Goal: Information Seeking & Learning: Learn about a topic

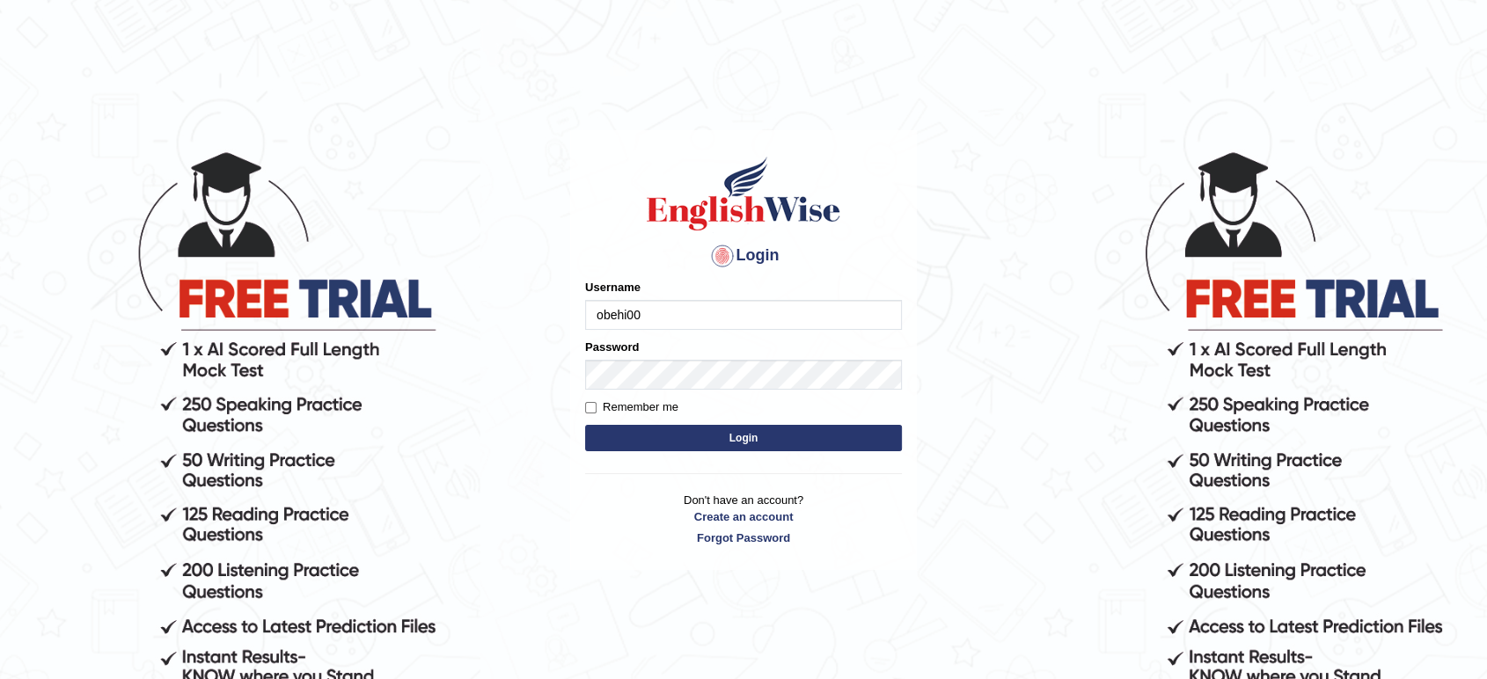
click at [837, 321] on input "obehi00" at bounding box center [743, 315] width 317 height 30
type input "bhagwantbrar"
click at [737, 435] on button "Login" at bounding box center [743, 438] width 317 height 26
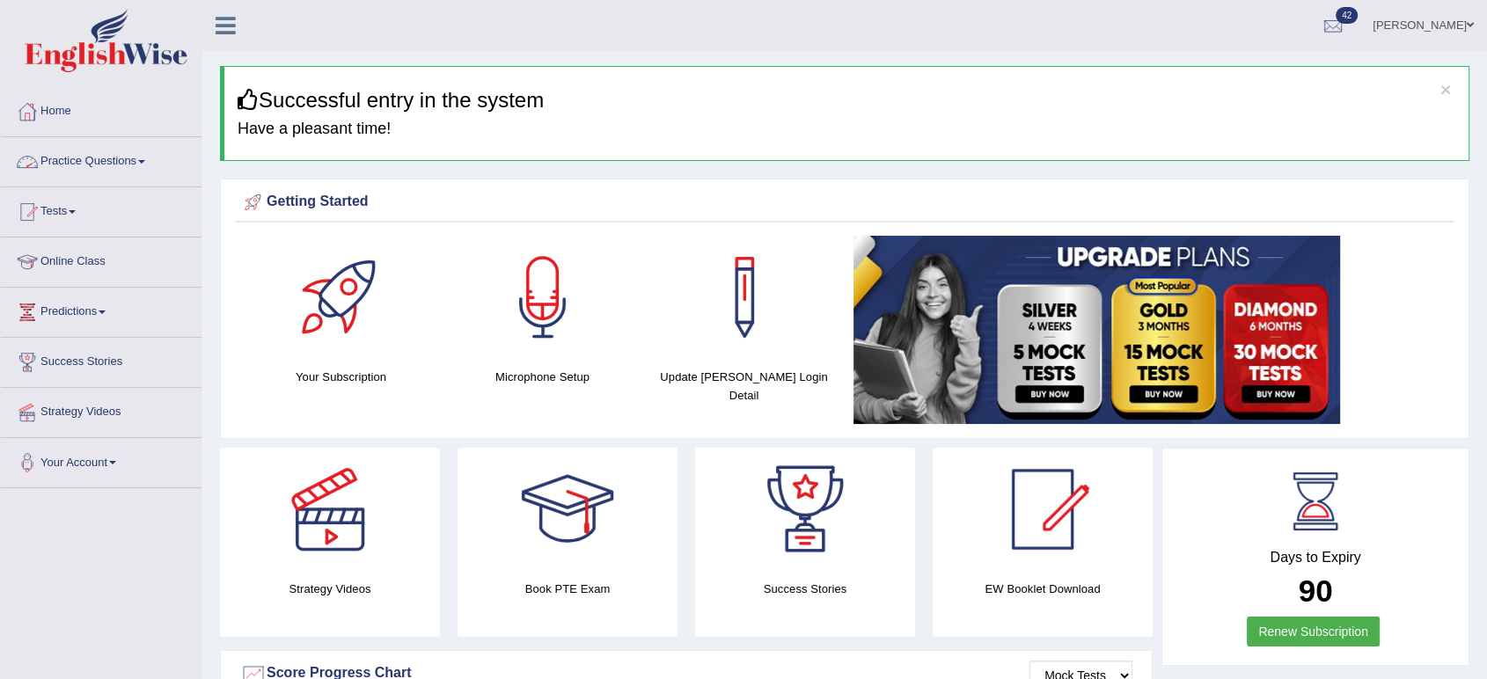
click at [142, 153] on link "Practice Questions" at bounding box center [101, 159] width 201 height 44
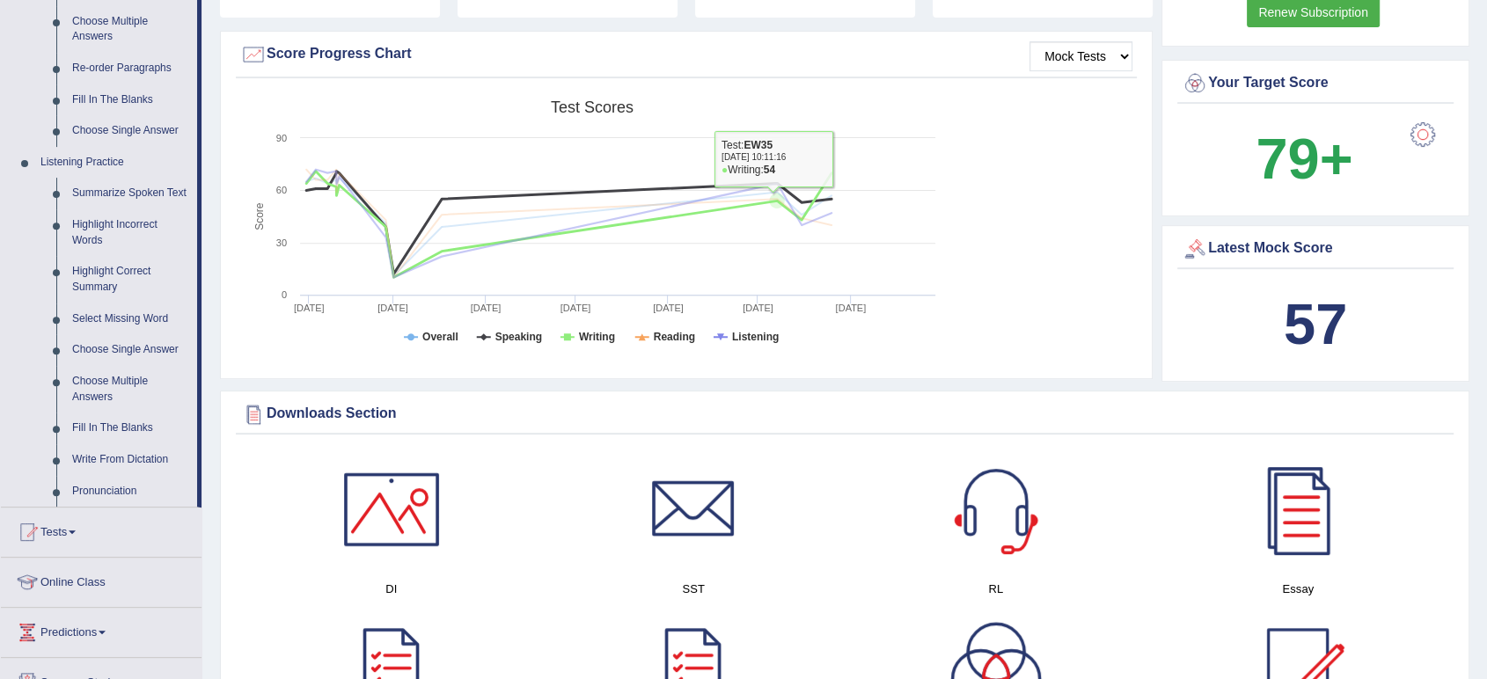
scroll to position [586, 0]
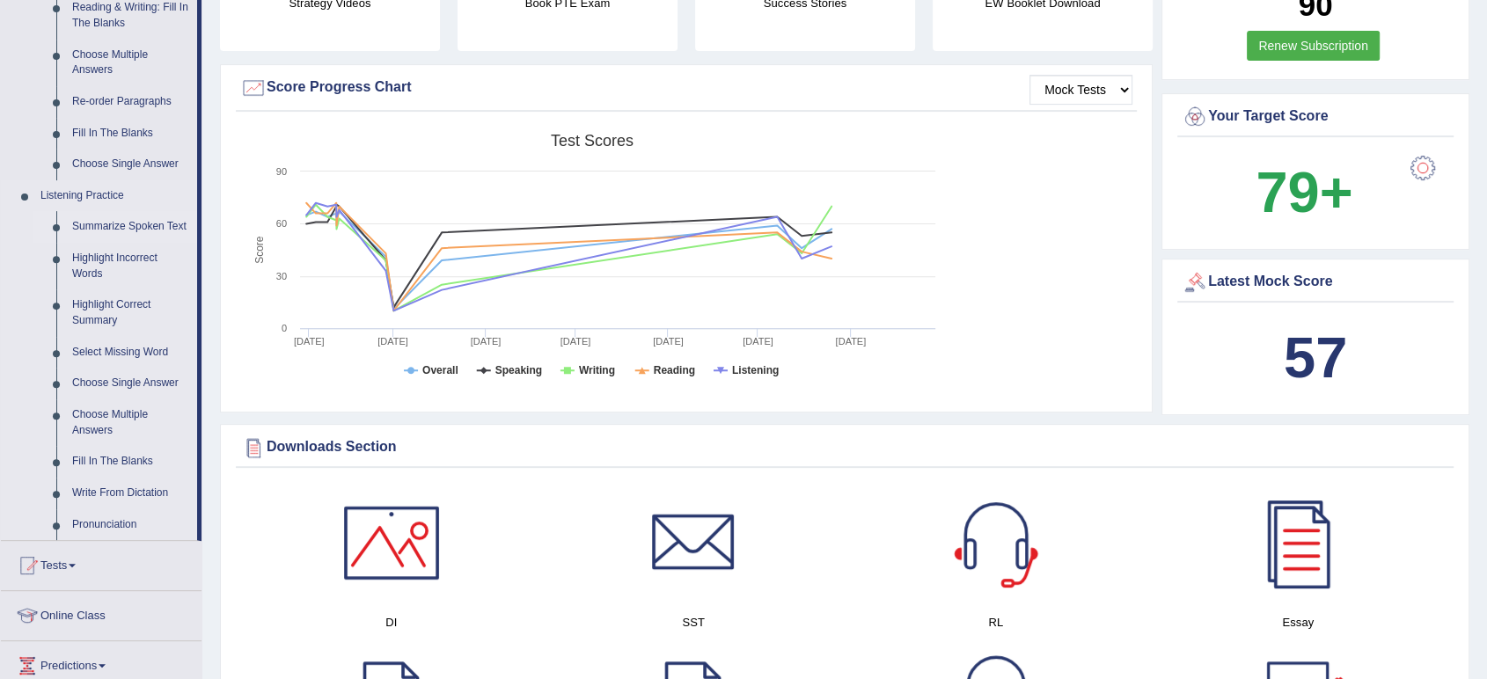
click at [144, 223] on link "Summarize Spoken Text" at bounding box center [130, 227] width 133 height 32
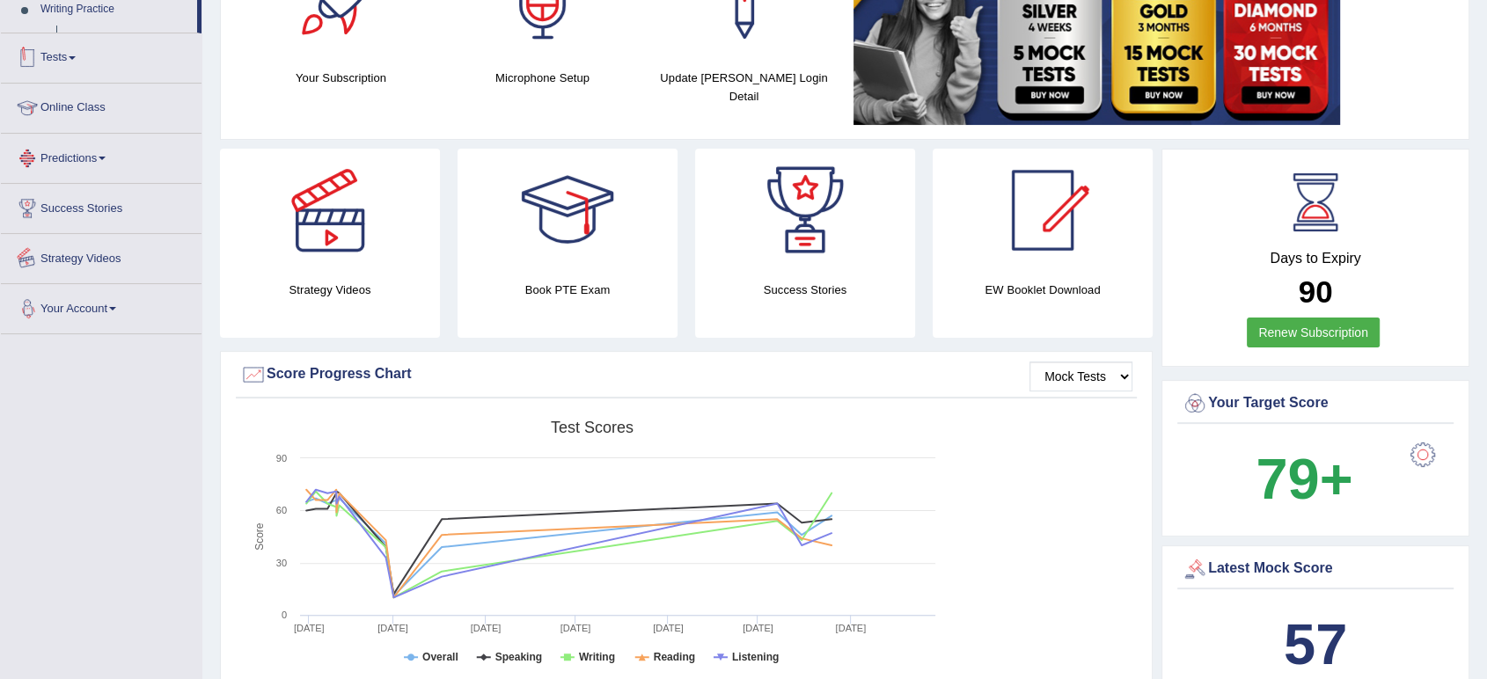
scroll to position [479, 0]
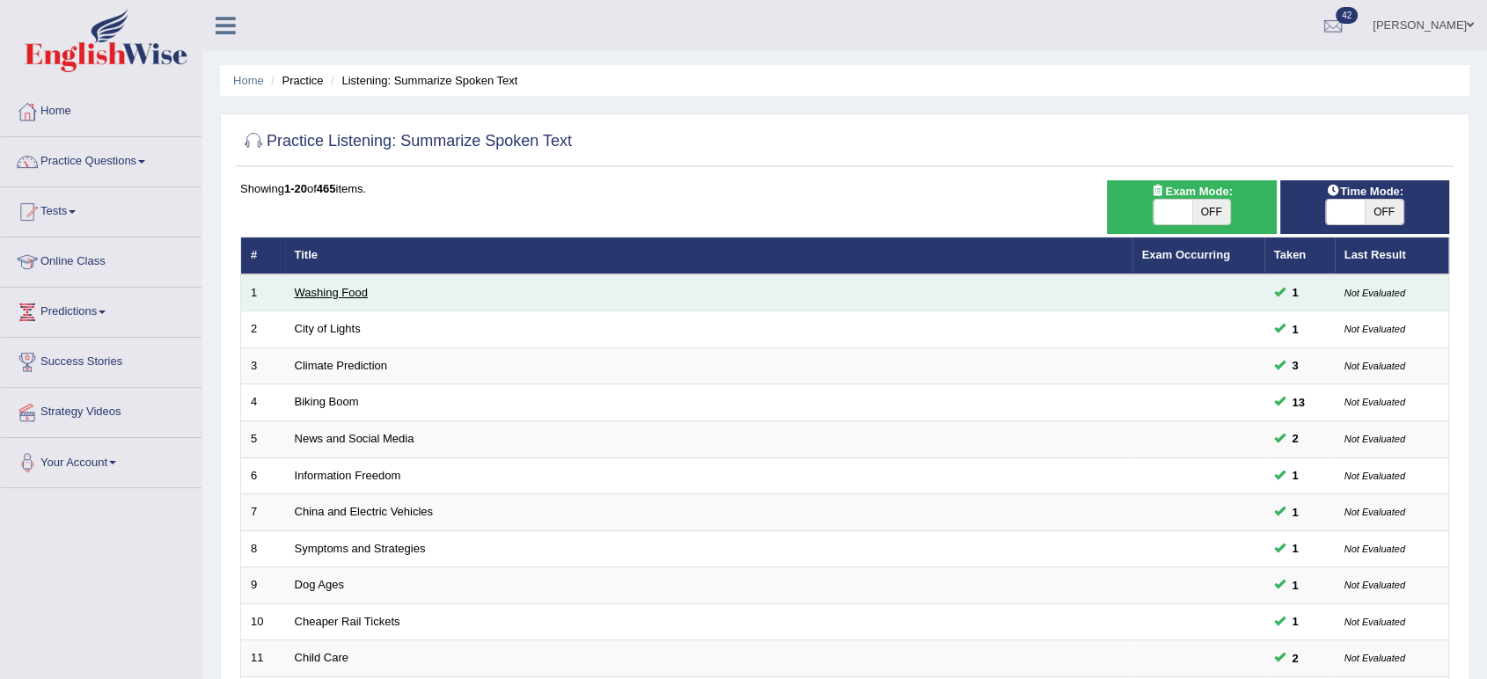
click at [350, 294] on link "Washing Food" at bounding box center [331, 292] width 73 height 13
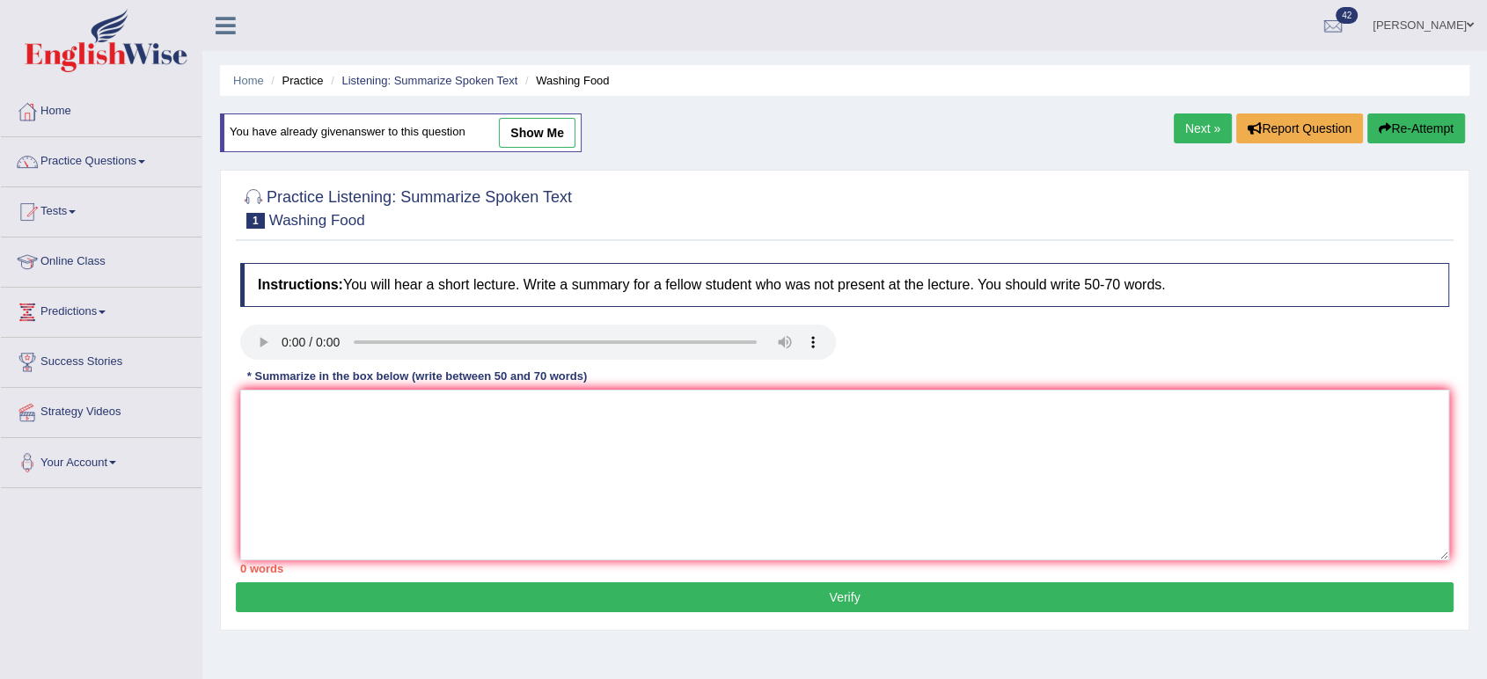
click at [1187, 124] on link "Next »" at bounding box center [1202, 128] width 58 height 30
click at [879, 473] on textarea at bounding box center [844, 475] width 1209 height 171
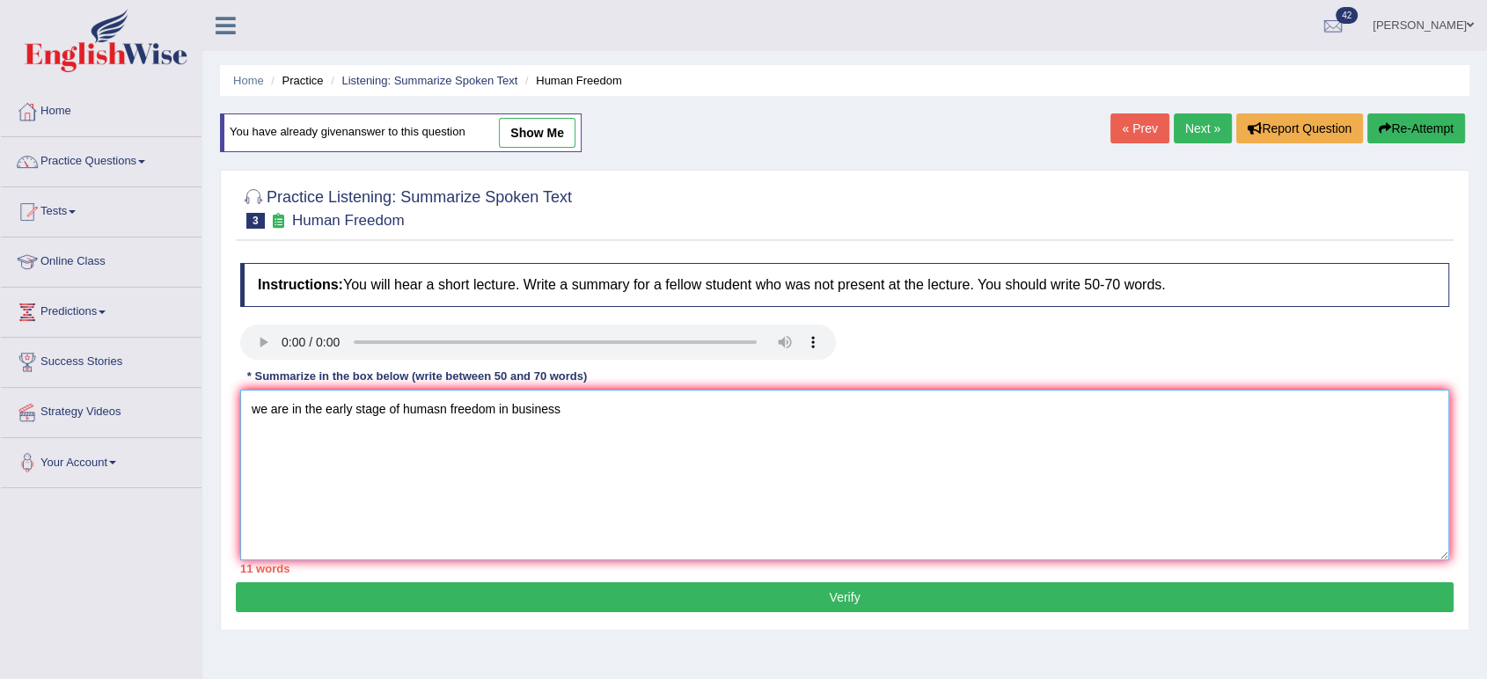
click at [384, 405] on textarea "we are in the early stage of humasn freedom in business" at bounding box center [844, 475] width 1209 height 171
click at [661, 405] on textarea "we are in the early stage, of humasn freedom in business" at bounding box center [844, 475] width 1209 height 171
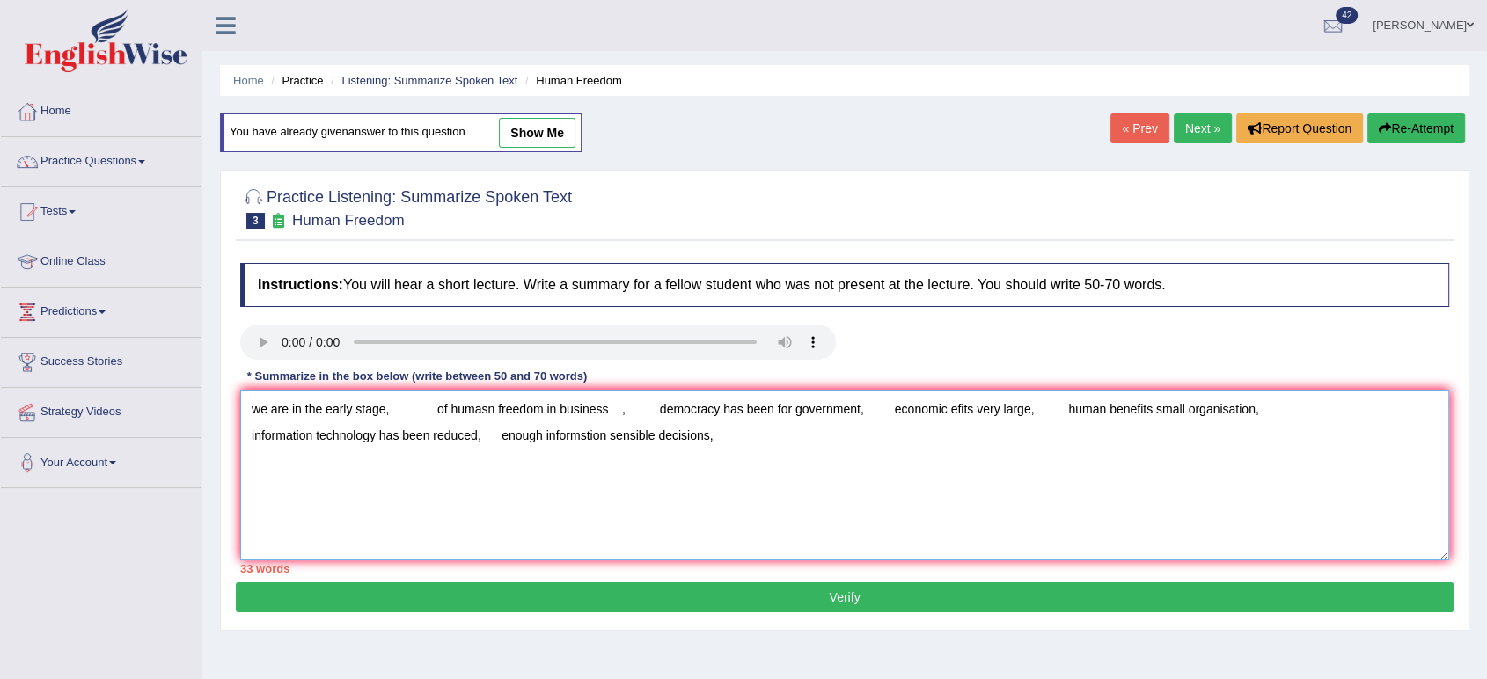
drag, startPoint x: 391, startPoint y: 415, endPoint x: 219, endPoint y: 394, distance: 172.8
click at [220, 394] on div "Practice Listening: Summarize Spoken Text 3 Human Freedom Instructions: You wil…" at bounding box center [844, 400] width 1249 height 461
drag, startPoint x: 617, startPoint y: 408, endPoint x: 431, endPoint y: 399, distance: 185.8
click at [431, 399] on textarea "we are in the early stage, of humasn freedom in business , democracy has been f…" at bounding box center [844, 475] width 1209 height 171
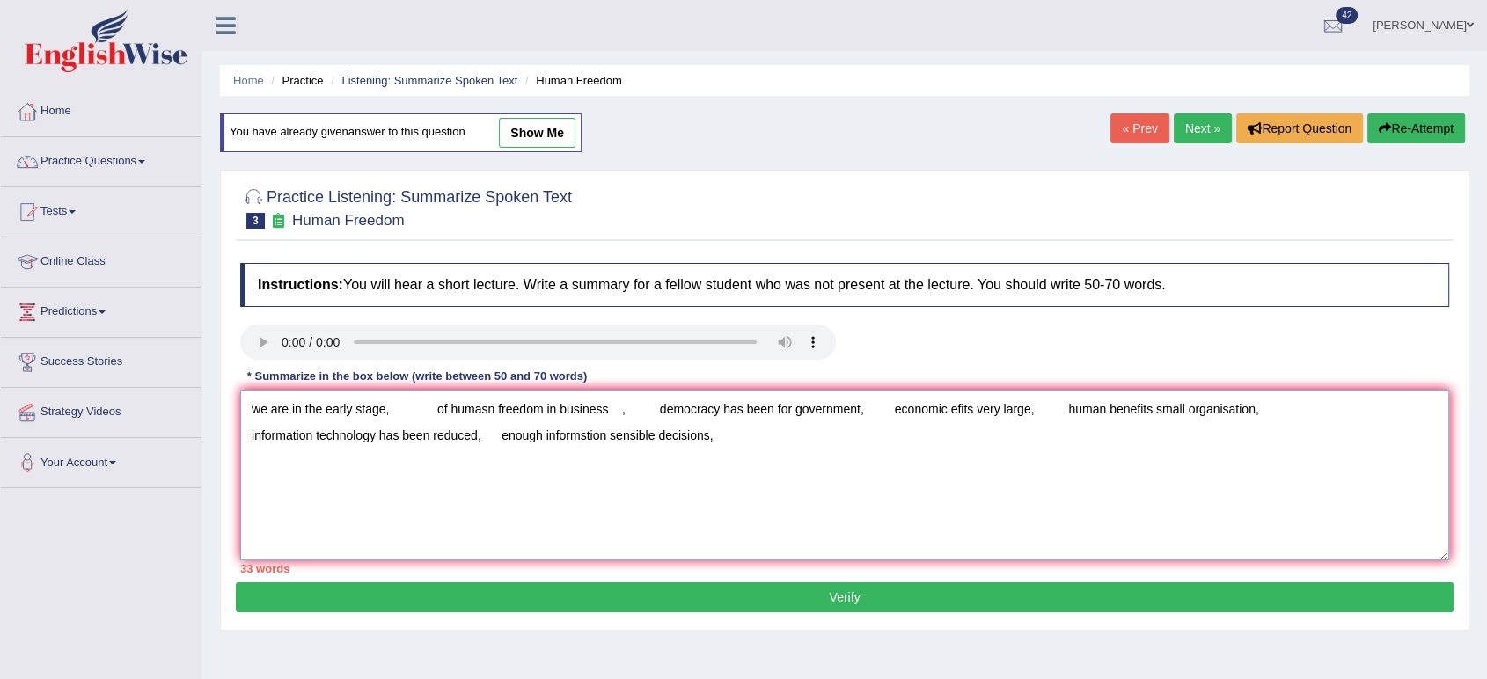
drag, startPoint x: 447, startPoint y: 405, endPoint x: 431, endPoint y: 405, distance: 15.8
click at [431, 405] on textarea "we are in the early stage, of humasn freedom in business , democracy has been f…" at bounding box center [844, 475] width 1209 height 171
click at [471, 412] on textarea "we are in the early stage, humasn freedom in business , democracy has been for …" at bounding box center [844, 475] width 1209 height 171
click at [584, 407] on textarea "we are in the early stage, human freedom in business , democracy has been for g…" at bounding box center [844, 475] width 1209 height 171
drag, startPoint x: 586, startPoint y: 406, endPoint x: 431, endPoint y: 407, distance: 154.8
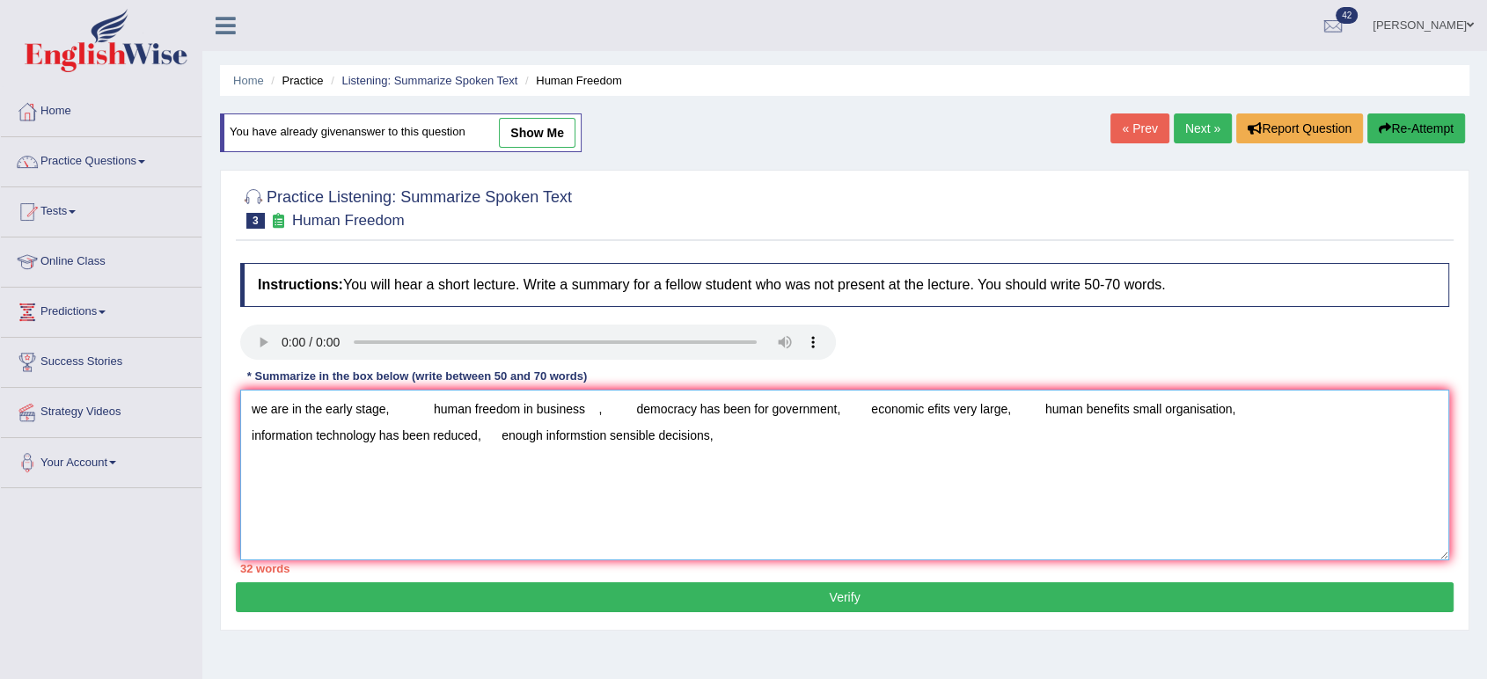
click at [431, 407] on textarea "we are in the early stage, human freedom in business , democracy has been for g…" at bounding box center [844, 475] width 1209 height 171
click at [429, 406] on textarea "we are in the early stage, human freedom in business , democracy has been for g…" at bounding box center [844, 475] width 1209 height 171
drag, startPoint x: 326, startPoint y: 405, endPoint x: 593, endPoint y: 418, distance: 266.8
click at [593, 418] on textarea "we are in the early stage, human freedom in business , democracy has been for g…" at bounding box center [844, 475] width 1209 height 171
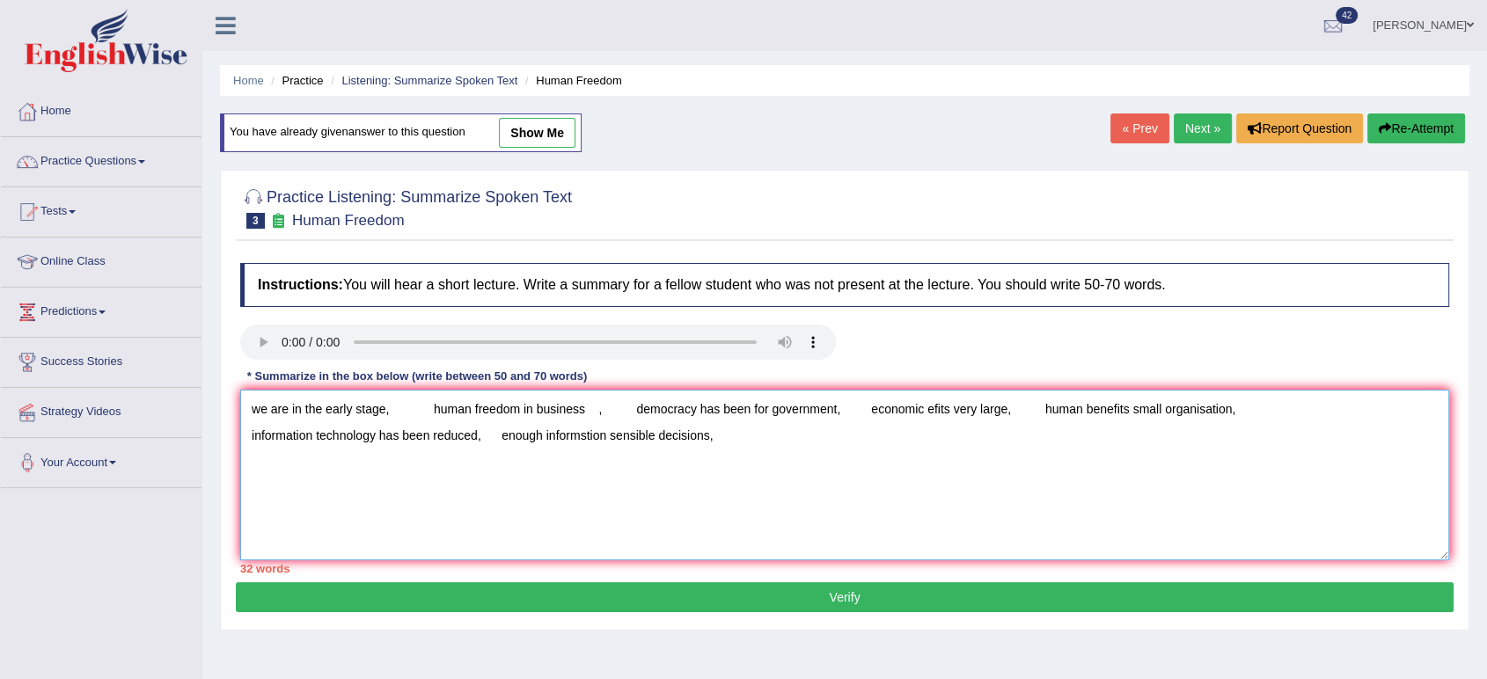
drag, startPoint x: 638, startPoint y: 407, endPoint x: 842, endPoint y: 413, distance: 204.2
click at [842, 413] on textarea "we are in the early stage, human freedom in business , democracy has been for g…" at bounding box center [844, 475] width 1209 height 171
click at [768, 399] on textarea "we are in the early stage, human freedom in business , democracy has been for g…" at bounding box center [844, 475] width 1209 height 171
click at [924, 408] on textarea "we are in the early stage, human freedom in business , democracy has been for g…" at bounding box center [844, 475] width 1209 height 171
drag, startPoint x: 1065, startPoint y: 408, endPoint x: 1252, endPoint y: 421, distance: 186.9
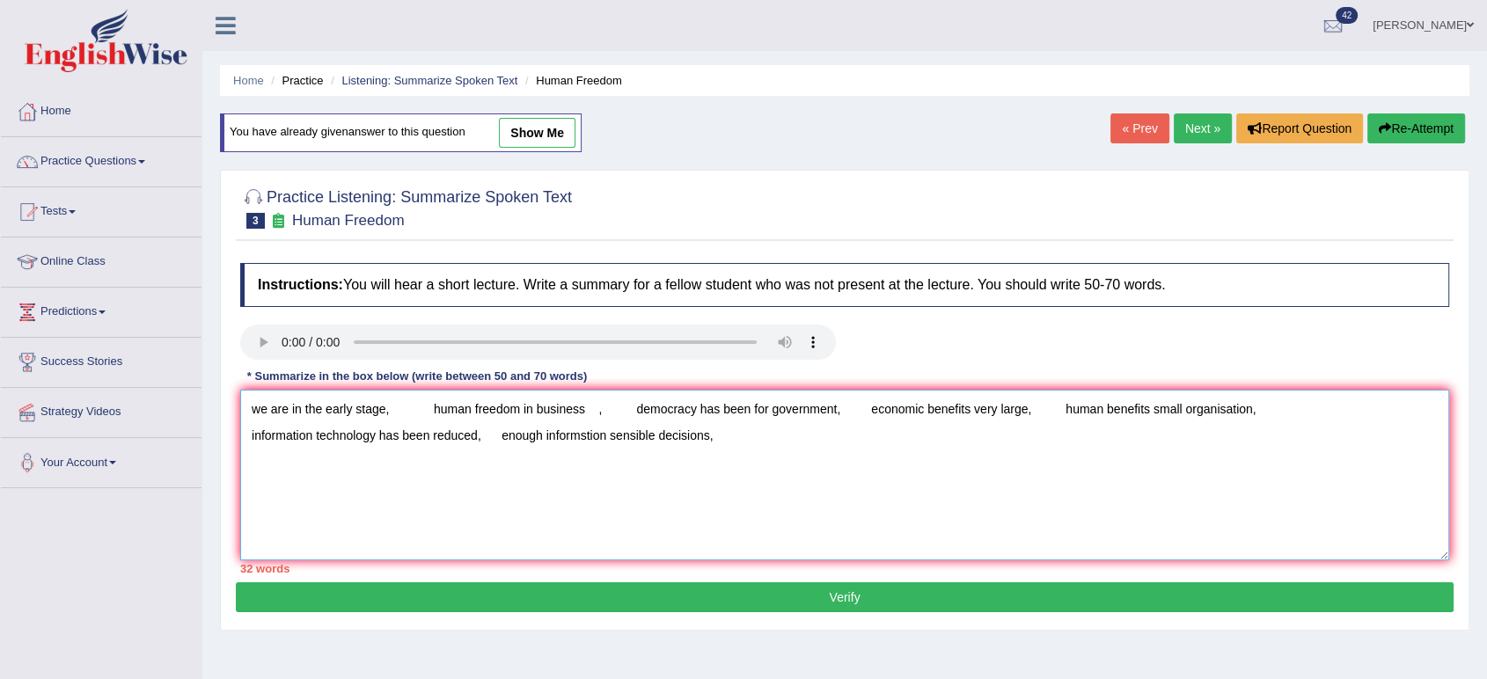
click at [1252, 421] on textarea "we are in the early stage, human freedom in business , democracy has been for g…" at bounding box center [844, 475] width 1209 height 171
click at [1152, 406] on textarea "we are in the early stage, human freedom in business , democracy has been for g…" at bounding box center [844, 475] width 1209 height 171
drag, startPoint x: 483, startPoint y: 432, endPoint x: 202, endPoint y: 448, distance: 281.0
click at [202, 448] on div "Home Practice Listening: Summarize Spoken Text Human Freedom You have already g…" at bounding box center [844, 440] width 1284 height 880
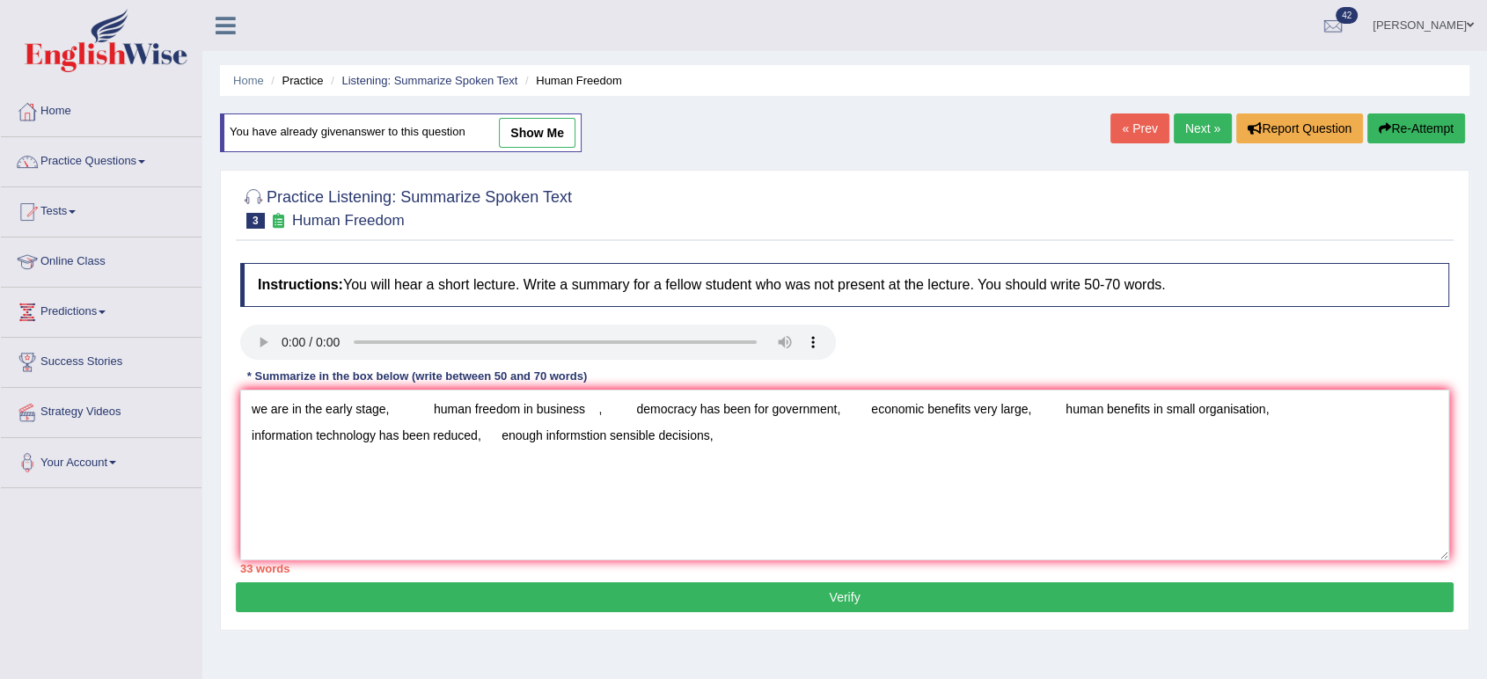
click at [202, 448] on div "Home Practice Listening: Summarize Spoken Text Human Freedom You have already g…" at bounding box center [844, 440] width 1284 height 880
click at [416, 436] on textarea "we are in the early stage, human freedom in business , democracy has been for g…" at bounding box center [844, 475] width 1209 height 171
click at [429, 436] on textarea "we are in the early stage, human freedom in business , democracy has been for g…" at bounding box center [844, 475] width 1209 height 171
drag, startPoint x: 422, startPoint y: 434, endPoint x: 383, endPoint y: 430, distance: 39.7
click at [383, 430] on textarea "we are in the early stage, human freedom in business , democracy has been for g…" at bounding box center [844, 475] width 1209 height 171
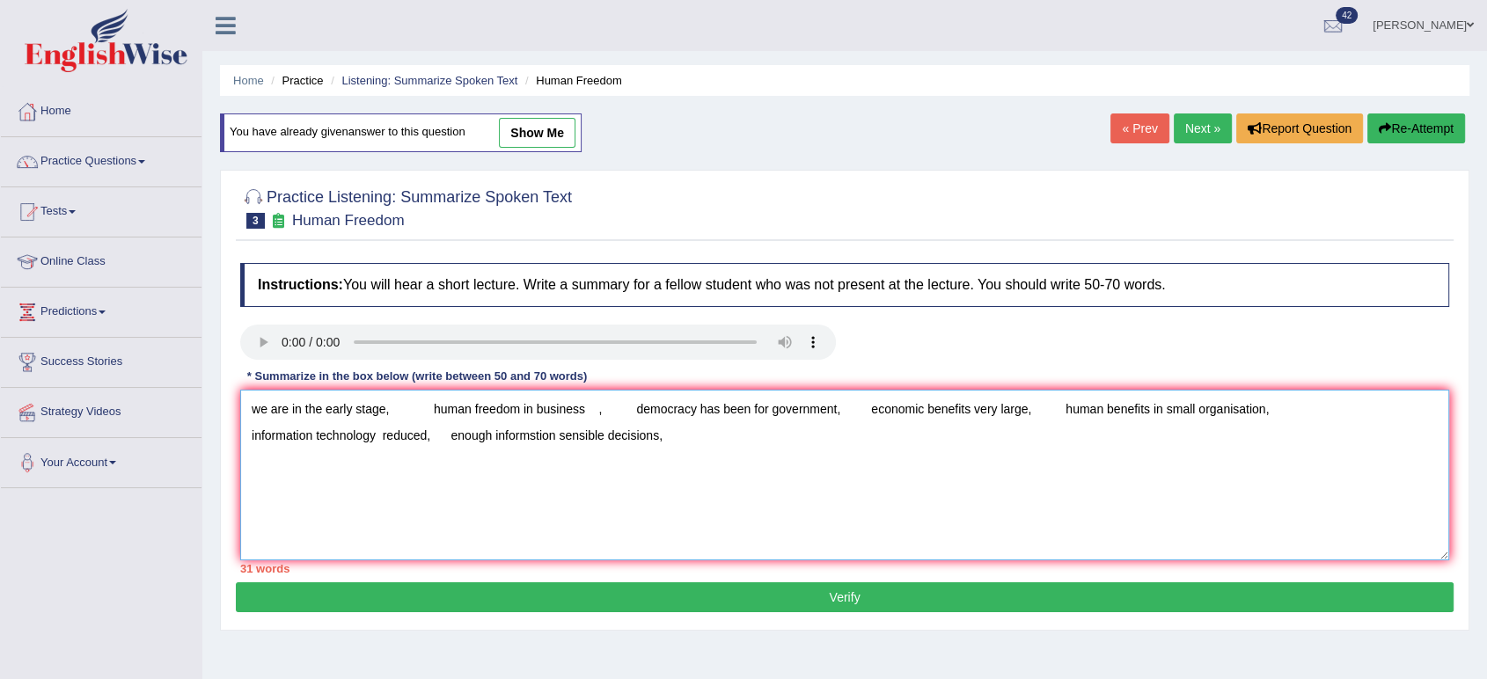
click at [383, 430] on textarea "we are in the early stage, human freedom in business , democracy has been for g…" at bounding box center [844, 475] width 1209 height 171
click at [427, 459] on textarea "we are in the early stage, human freedom in business , democracy has been for g…" at bounding box center [844, 475] width 1209 height 171
drag, startPoint x: 430, startPoint y: 430, endPoint x: 380, endPoint y: 434, distance: 50.3
click at [380, 434] on textarea "we are in the early stage, human freedom in business , democracy has been for g…" at bounding box center [844, 475] width 1209 height 171
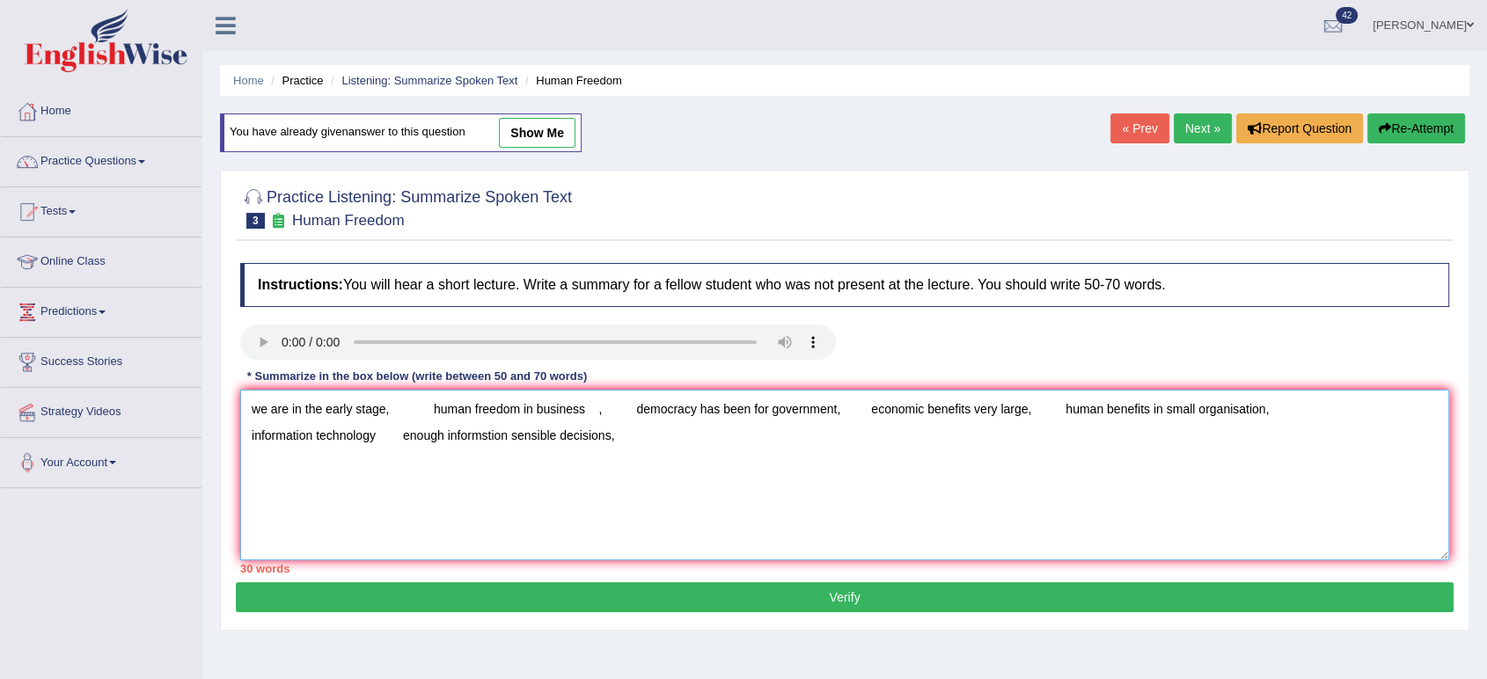
click at [246, 434] on textarea "we are in the early stage, human freedom in business , democracy has been for g…" at bounding box center [844, 475] width 1209 height 171
paste textarea "reduced,"
drag, startPoint x: 451, startPoint y: 430, endPoint x: 673, endPoint y: 449, distance: 222.4
click at [673, 449] on textarea "we are in the early stage, human freedom in business , democracy has been for g…" at bounding box center [844, 475] width 1209 height 171
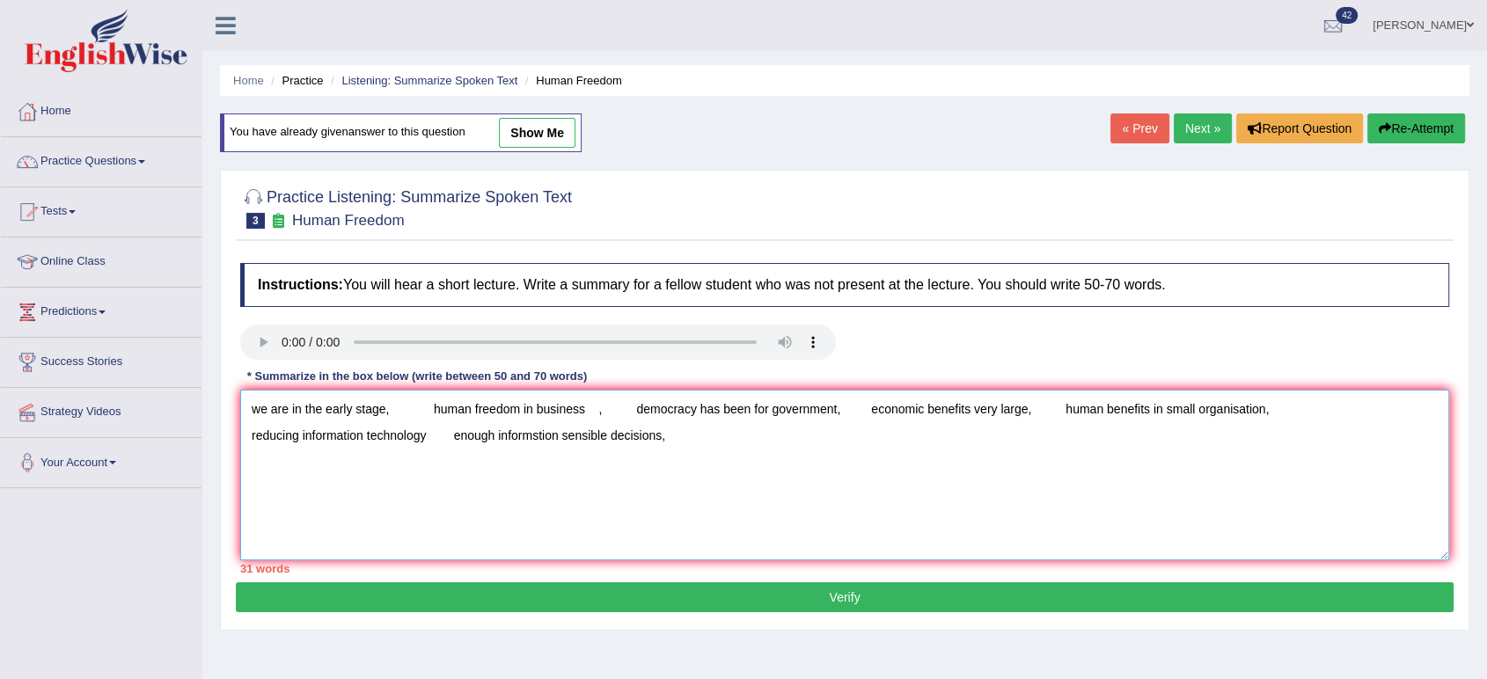
click at [563, 431] on textarea "we are in the early stage, human freedom in business , democracy has been for g…" at bounding box center [844, 475] width 1209 height 171
drag, startPoint x: 750, startPoint y: 412, endPoint x: 704, endPoint y: 409, distance: 46.7
click at [704, 409] on textarea "we are in the early stage, human freedom in business , democracy has been for g…" at bounding box center [844, 475] width 1209 height 171
type textarea "we are in the early stage, human freedom in business , democracy has been for g…"
click at [784, 599] on button "Verify" at bounding box center [844, 597] width 1217 height 30
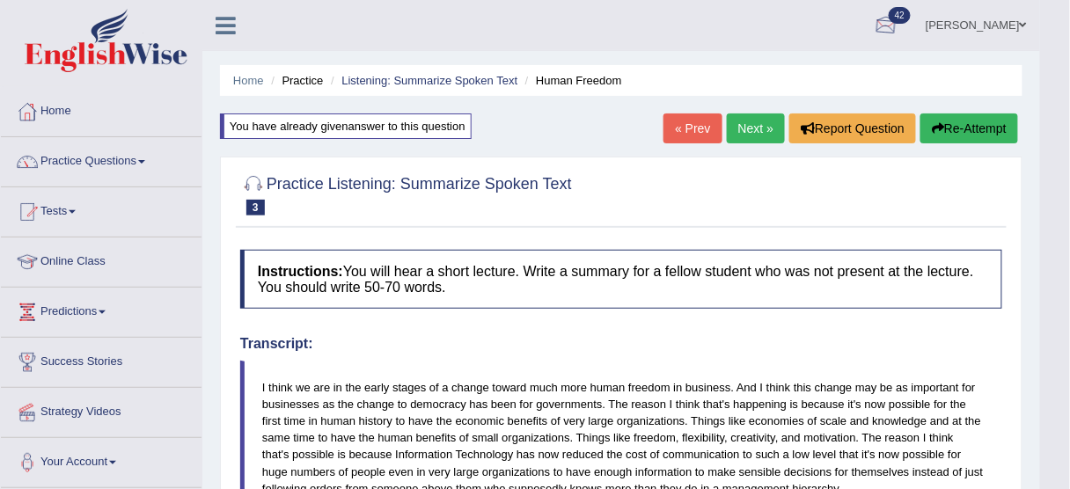
click at [853, 279] on h4 "Instructions: You will hear a short lecture. Write a summary for a fellow stude…" at bounding box center [621, 279] width 762 height 59
click at [404, 75] on link "Listening: Summarize Spoken Text" at bounding box center [429, 80] width 176 height 13
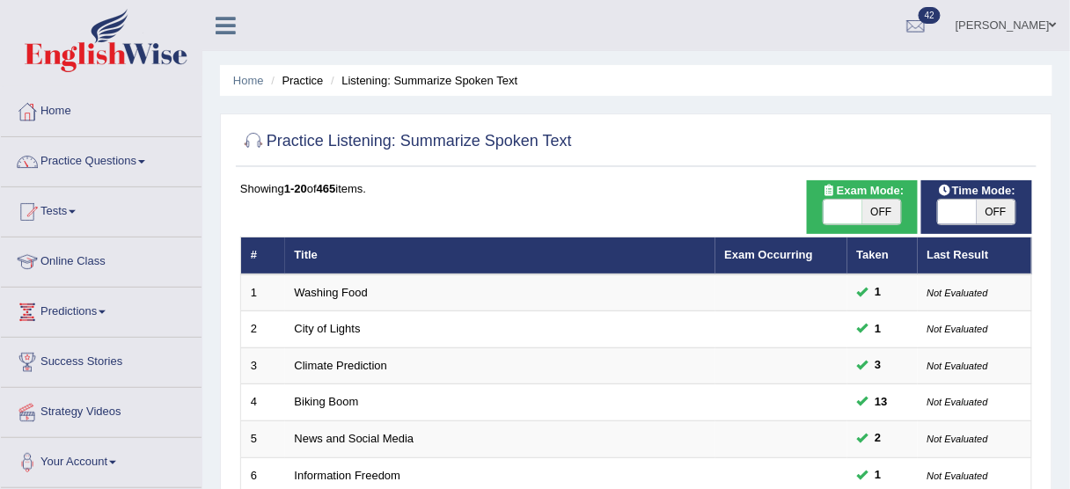
click at [328, 288] on link "Washing Food" at bounding box center [331, 292] width 73 height 13
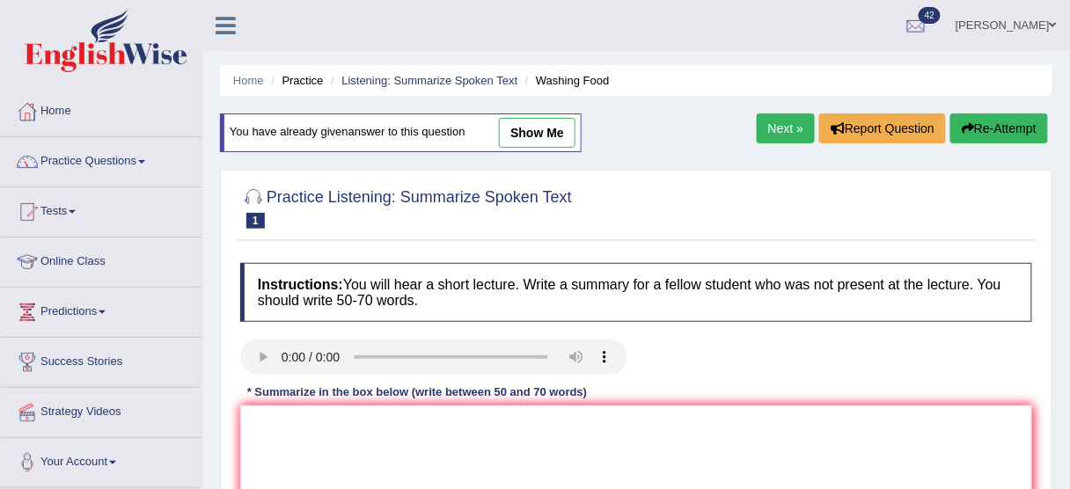
click at [542, 137] on link "show me" at bounding box center [537, 133] width 77 height 30
type textarea "food safety in proper cleaning washing gree vegetables to remove dirt using col…"
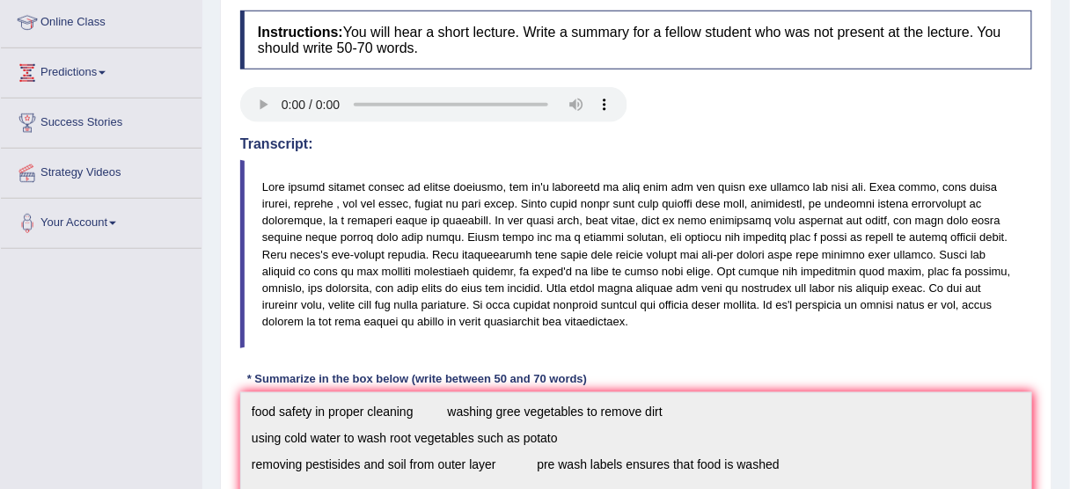
scroll to position [264, 0]
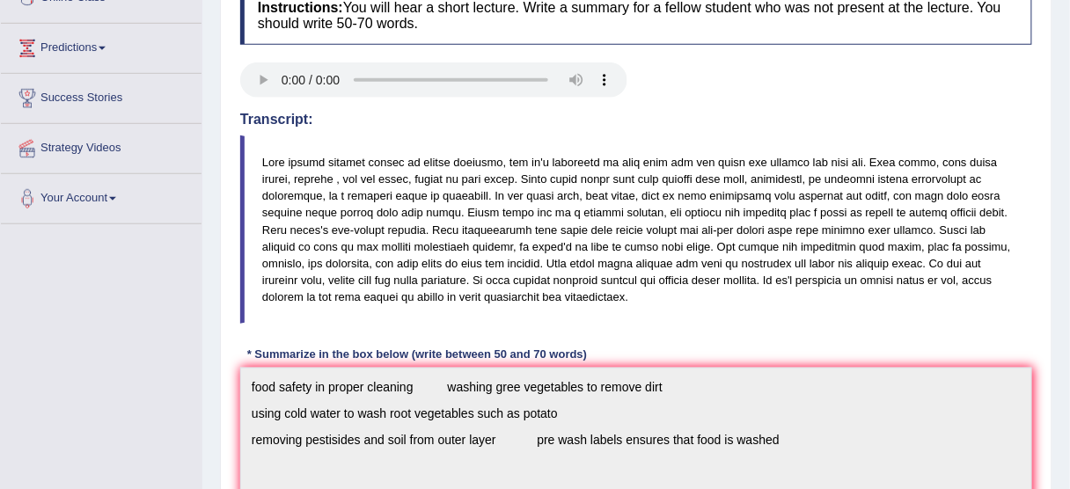
click at [760, 173] on blockquote at bounding box center [636, 229] width 792 height 188
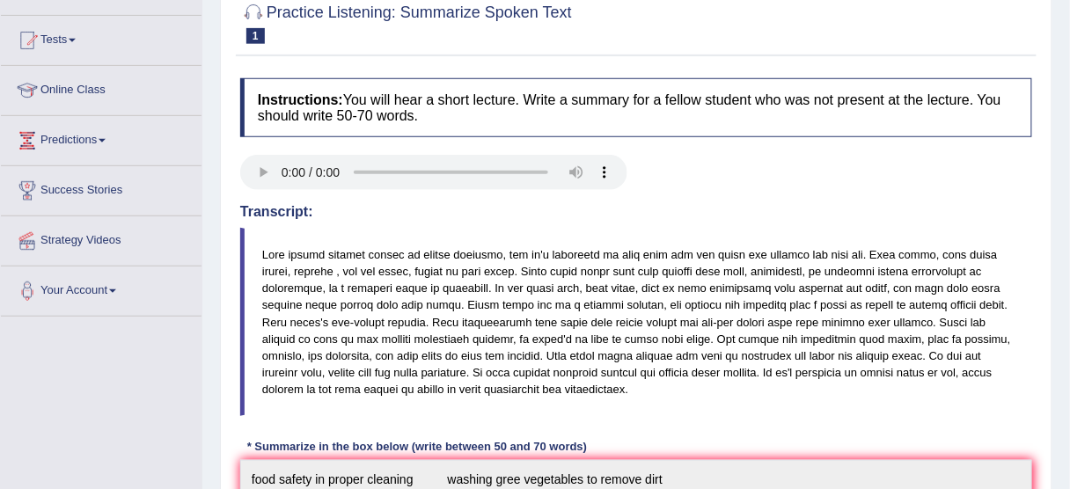
scroll to position [0, 0]
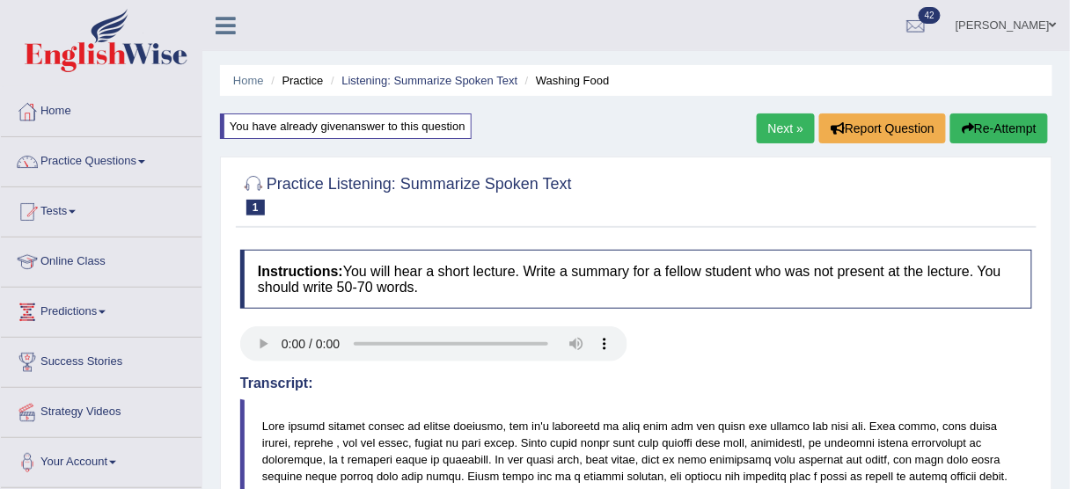
click at [986, 126] on button "Re-Attempt" at bounding box center [999, 128] width 98 height 30
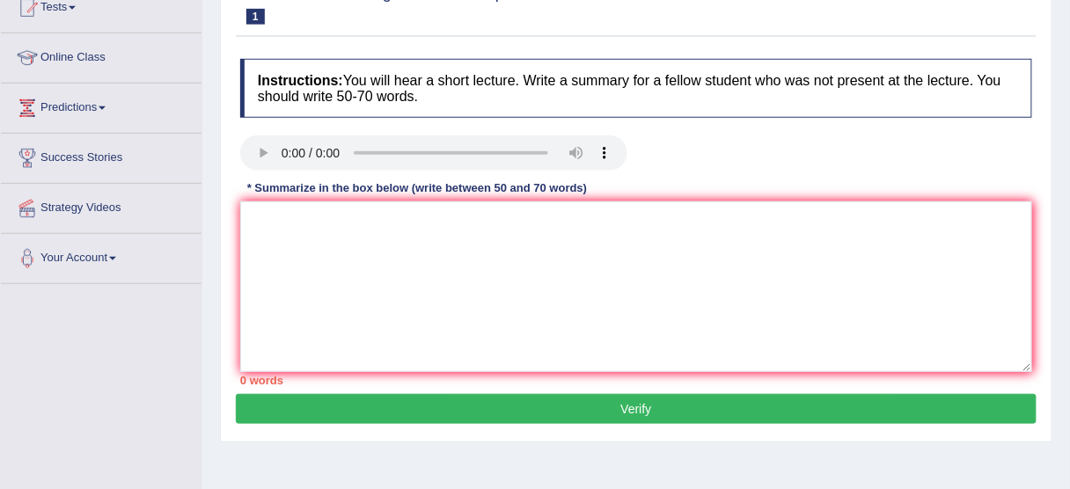
scroll to position [214, 0]
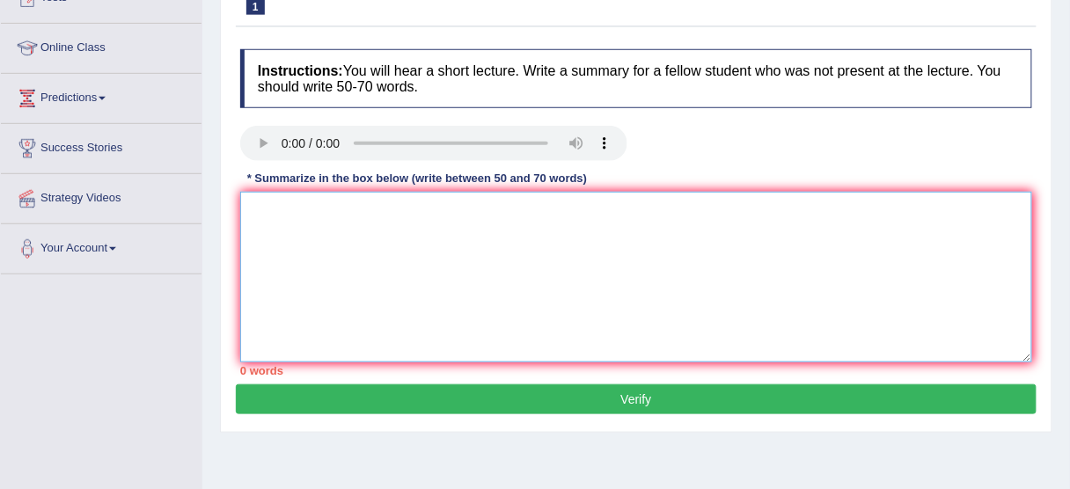
click at [297, 216] on textarea at bounding box center [636, 277] width 792 height 171
paste textarea "Tobegin with, they emphasized [key idea 1], which plays a crucial role in [rela…"
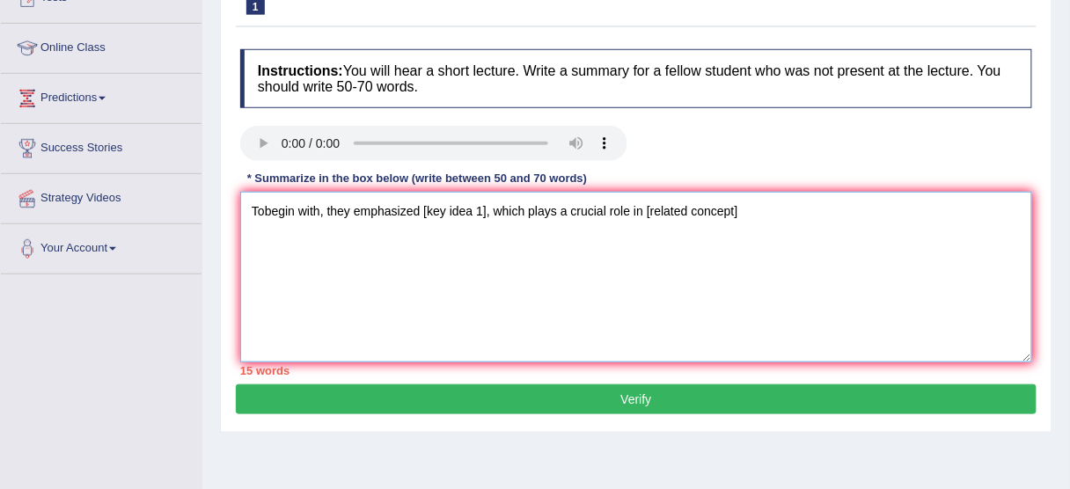
drag, startPoint x: 420, startPoint y: 205, endPoint x: 486, endPoint y: 216, distance: 66.1
click at [486, 216] on textarea "Tobegin with, they emphasized [key idea 1], which plays a crucial role in [rela…" at bounding box center [636, 277] width 792 height 171
drag, startPoint x: 671, startPoint y: 214, endPoint x: 233, endPoint y: 220, distance: 438.1
click at [233, 220] on div "Practice Listening: Summarize Spoken Text 1 Washing Food Instructions: You will…" at bounding box center [636, 194] width 832 height 477
click at [258, 215] on textarea "Tobegin with, they emphasized we are in the early stages of huamn freedom, whic…" at bounding box center [636, 277] width 792 height 171
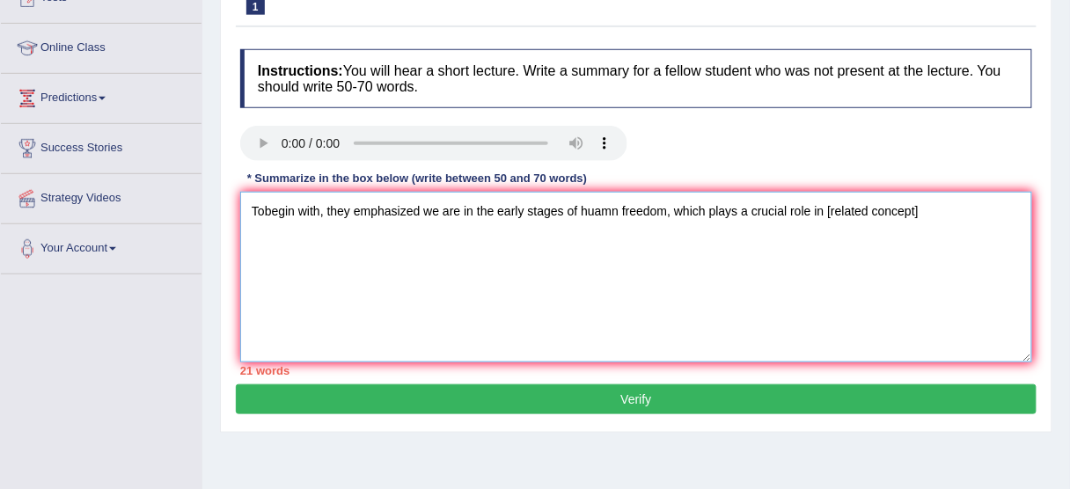
click at [262, 208] on textarea "Tobegin with, they emphasized we are in the early stages of huamn freedom, whic…" at bounding box center [636, 277] width 792 height 171
click at [423, 209] on textarea "To begin with, they emphasized we are in the early stages of huamn freedom, whi…" at bounding box center [636, 277] width 792 height 171
click at [454, 275] on textarea "To begin with, they emphasized that we are in the early stages of huamn freedom…" at bounding box center [636, 277] width 792 height 171
type textarea "To begin with, they emphasized that we are in the early stages of huamn freedom…"
drag, startPoint x: 950, startPoint y: 208, endPoint x: 188, endPoint y: 198, distance: 761.8
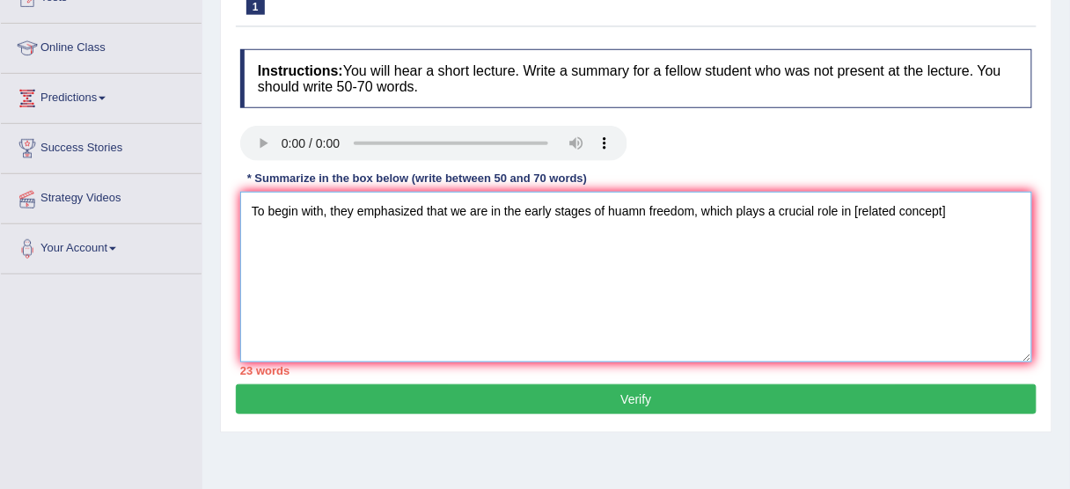
click at [188, 198] on div "Toggle navigation Home Practice Questions Speaking Practice Read Aloud Repeat S…" at bounding box center [535, 243] width 1070 height 915
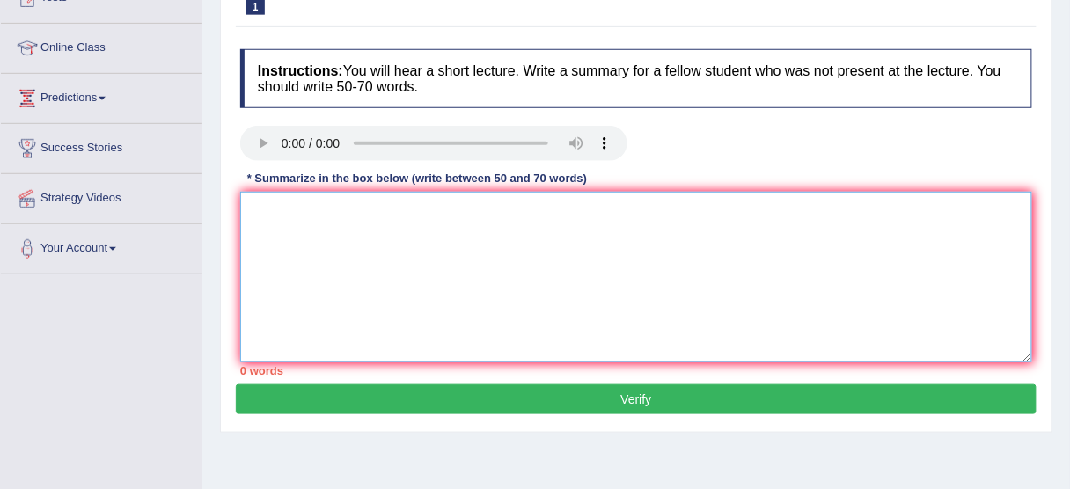
click at [290, 220] on textarea at bounding box center [636, 277] width 792 height 171
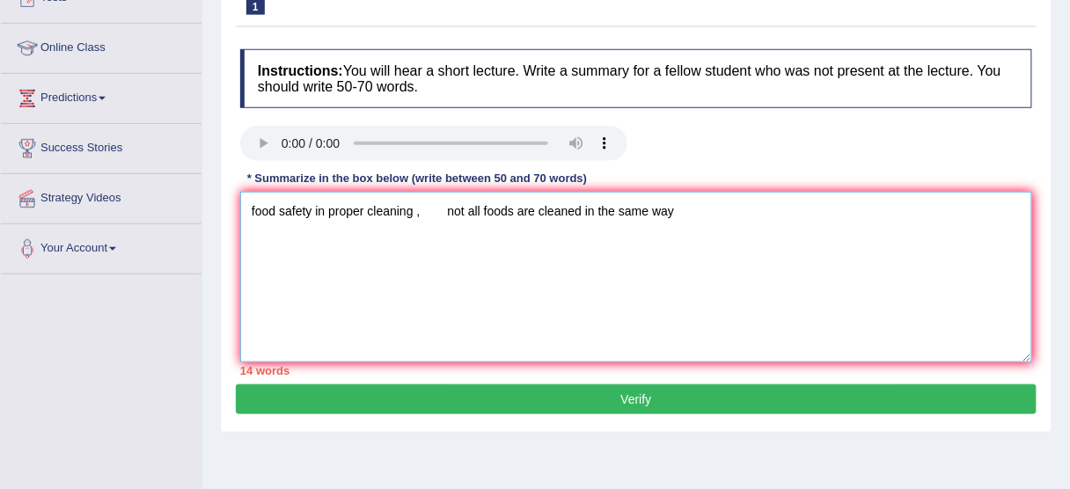
drag, startPoint x: 467, startPoint y: 206, endPoint x: 684, endPoint y: 213, distance: 217.4
click at [684, 213] on textarea "food safety in proper cleaning , not all foods are cleaned in the same way" at bounding box center [636, 277] width 792 height 171
drag, startPoint x: 696, startPoint y: 206, endPoint x: 863, endPoint y: 205, distance: 167.1
click at [863, 205] on textarea "food safety in proper cleaning , not all foods are cleaned in the same way, con…" at bounding box center [636, 277] width 792 height 171
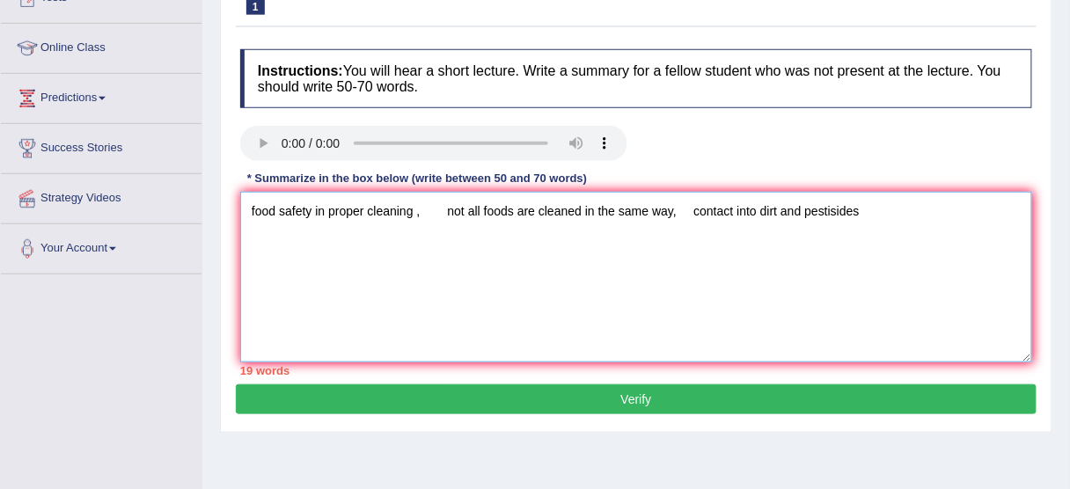
click at [863, 205] on textarea "food safety in proper cleaning , not all foods are cleaned in the same way, con…" at bounding box center [636, 277] width 792 height 171
click at [695, 204] on textarea "food safety in proper cleaning , not all foods are cleaned in the same way, con…" at bounding box center [636, 277] width 792 height 171
click at [960, 208] on textarea "food safety in proper cleaning , not all foods are cleaned in the same way, veg…" at bounding box center [636, 277] width 792 height 171
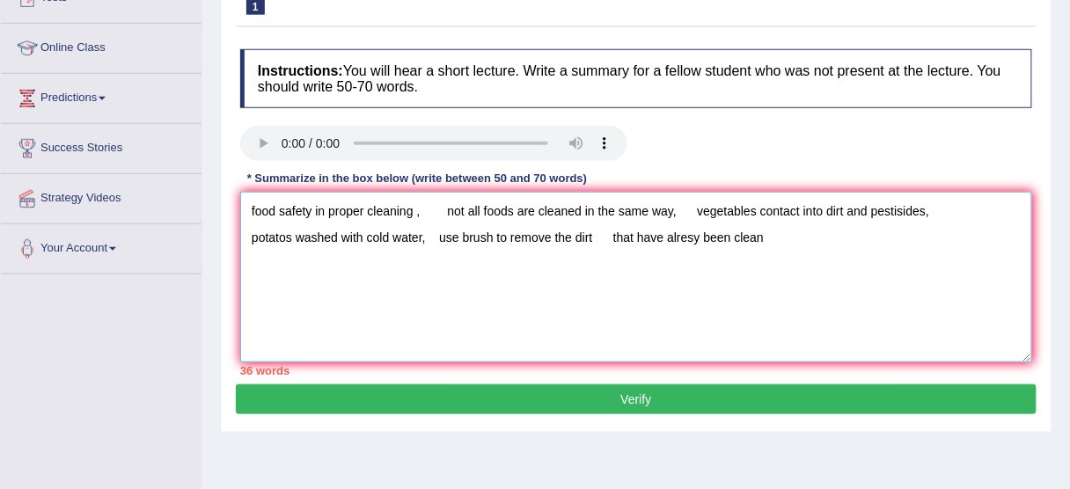
click at [698, 234] on textarea "food safety in proper cleaning , not all foods are cleaned in the same way, veg…" at bounding box center [636, 277] width 792 height 171
drag, startPoint x: 780, startPoint y: 233, endPoint x: 610, endPoint y: 223, distance: 170.0
click at [610, 223] on textarea "food safety in proper cleaning , not all foods are cleaned in the same way, veg…" at bounding box center [636, 277] width 792 height 171
drag, startPoint x: 594, startPoint y: 235, endPoint x: 444, endPoint y: 224, distance: 149.9
click at [444, 224] on textarea "food safety in proper cleaning , not all foods are cleaned in the same way, veg…" at bounding box center [636, 277] width 792 height 171
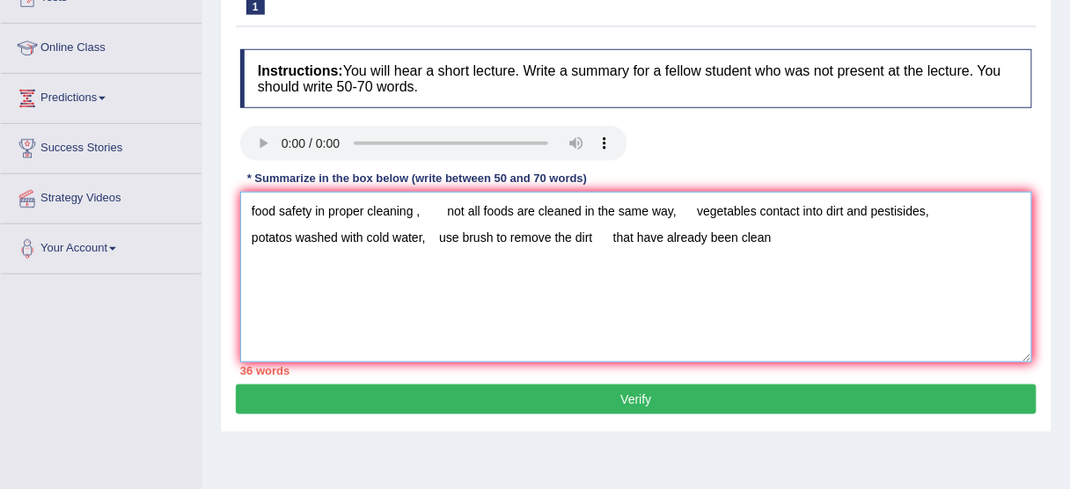
drag, startPoint x: 422, startPoint y: 234, endPoint x: 230, endPoint y: 230, distance: 192.7
click at [230, 230] on div "Practice Listening: Summarize Spoken Text 1 Washing Food Instructions: You will…" at bounding box center [636, 194] width 832 height 477
click at [780, 236] on textarea "food safety in proper cleaning , not all foods are cleaned in the same way, veg…" at bounding box center [636, 277] width 792 height 171
click at [400, 256] on textarea "food safety in proper cleaning , not all foods are cleaned in the same way, veg…" at bounding box center [636, 277] width 792 height 171
drag, startPoint x: 389, startPoint y: 261, endPoint x: 511, endPoint y: 257, distance: 122.3
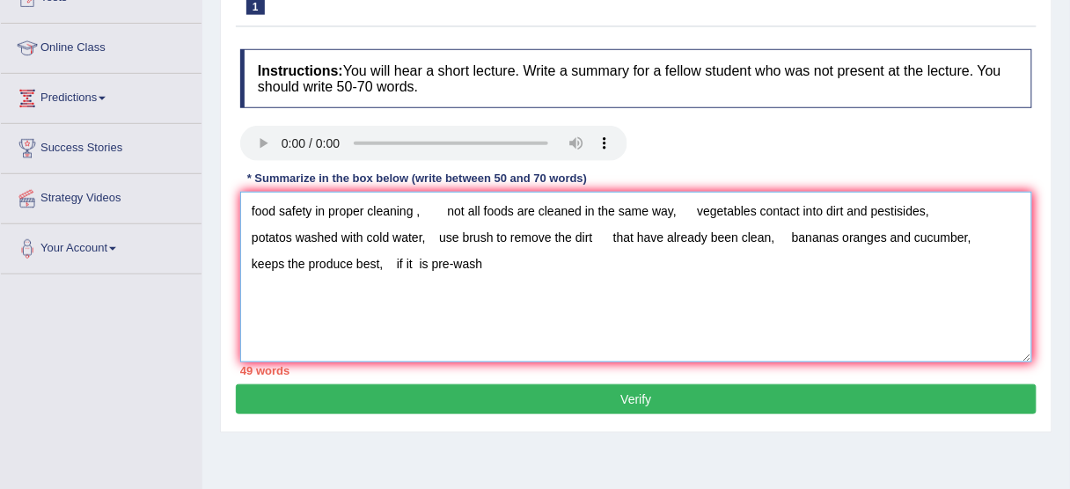
click at [511, 257] on textarea "food safety in proper cleaning , not all foods are cleaned in the same way, veg…" at bounding box center [636, 277] width 792 height 171
drag, startPoint x: 385, startPoint y: 256, endPoint x: 219, endPoint y: 191, distance: 178.5
click at [220, 191] on div "Practice Listening: Summarize Spoken Text 1 Washing Food Instructions: You will…" at bounding box center [636, 194] width 832 height 477
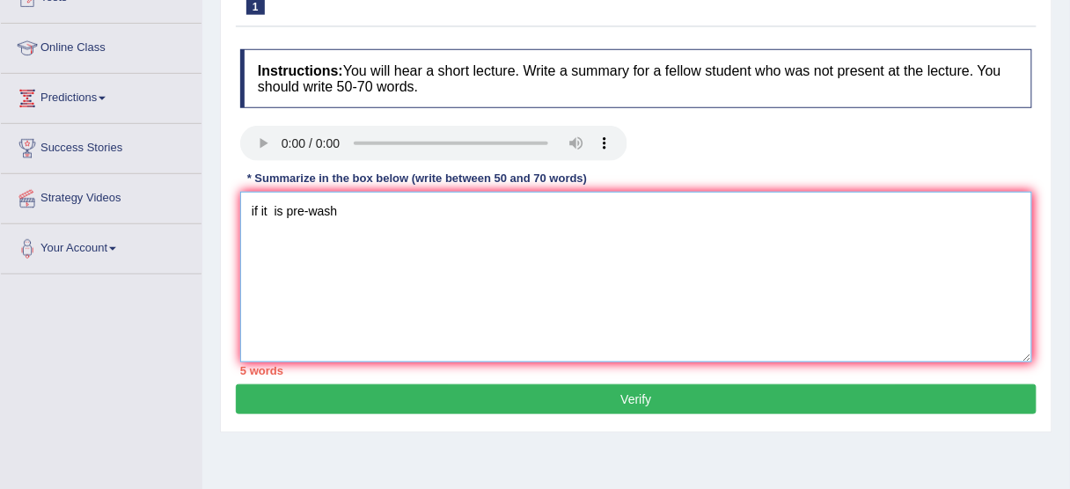
click at [278, 206] on textarea "if it is pre-wash" at bounding box center [636, 277] width 792 height 171
click at [248, 207] on textarea "vegetables are pre-wash" at bounding box center [636, 277] width 792 height 171
paste textarea "food safety in proper cleaning , not all foods are cleaned in the same way, veg…"
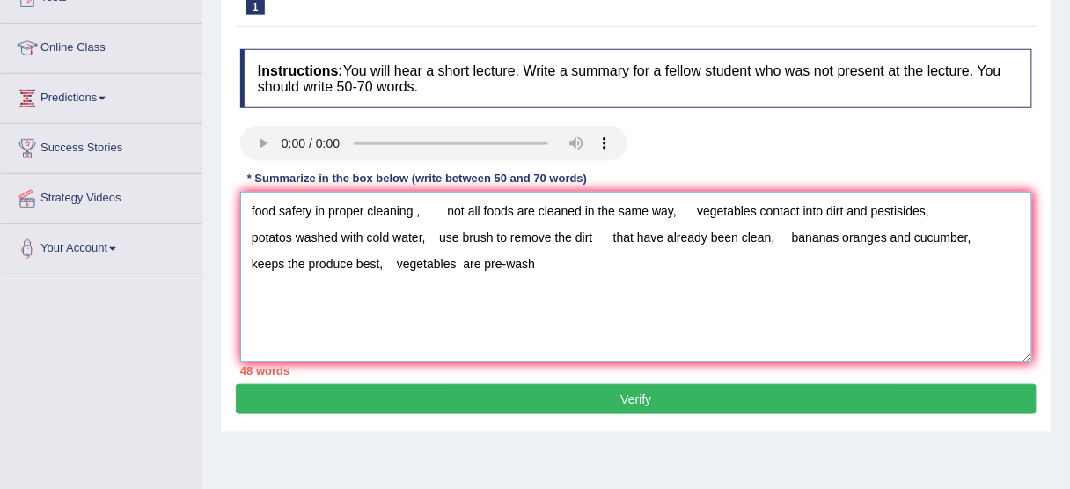
click at [553, 259] on textarea "food safety in proper cleaning , not all foods are cleaned in the same way, veg…" at bounding box center [636, 277] width 792 height 171
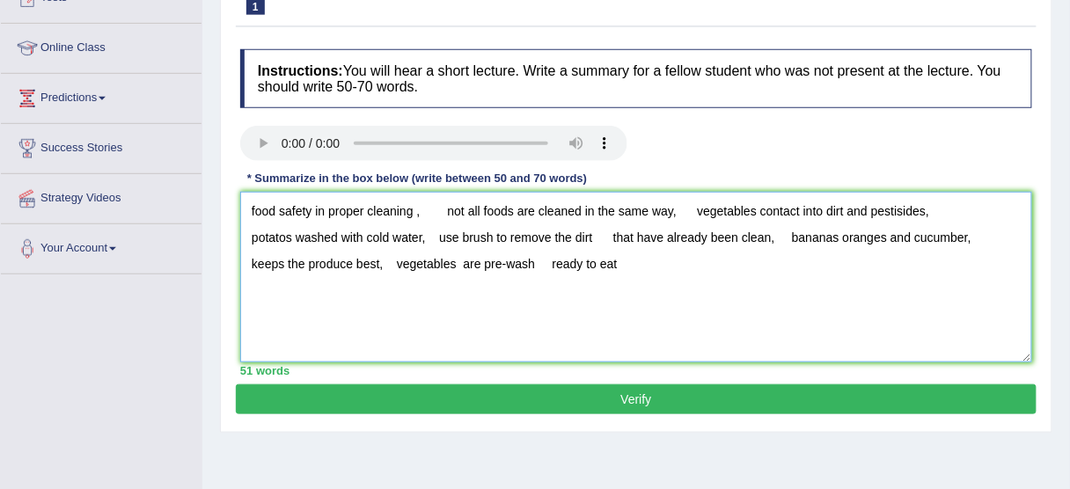
drag, startPoint x: 552, startPoint y: 261, endPoint x: 626, endPoint y: 268, distance: 75.1
click at [626, 268] on textarea "food safety in proper cleaning , not all foods are cleaned in the same way, veg…" at bounding box center [636, 277] width 792 height 171
drag, startPoint x: 399, startPoint y: 257, endPoint x: 625, endPoint y: 276, distance: 226.9
click at [625, 276] on textarea "food safety in proper cleaning , not all foods are cleaned in the same way, veg…" at bounding box center [636, 277] width 792 height 171
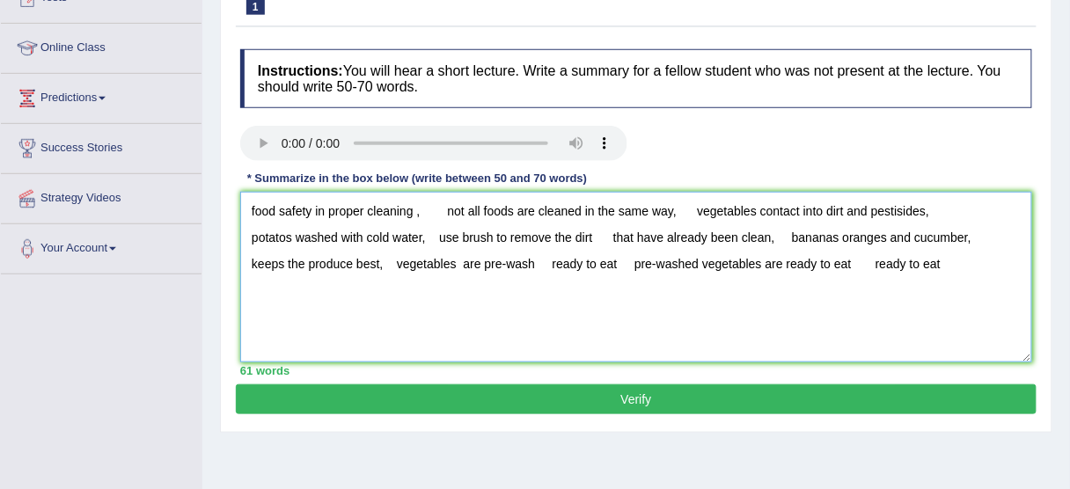
drag, startPoint x: 634, startPoint y: 256, endPoint x: 978, endPoint y: 262, distance: 344.0
click at [978, 262] on textarea "food safety in proper cleaning , not all foods are cleaned in the same way, veg…" at bounding box center [636, 277] width 792 height 171
click at [632, 260] on textarea "food safety in proper cleaning , not all foods are cleaned in the same way, veg…" at bounding box center [636, 277] width 792 height 171
drag, startPoint x: 652, startPoint y: 259, endPoint x: 550, endPoint y: 261, distance: 102.1
click at [550, 261] on textarea "food safety in proper cleaning , not all foods are cleaned in the same way, veg…" at bounding box center [636, 277] width 792 height 171
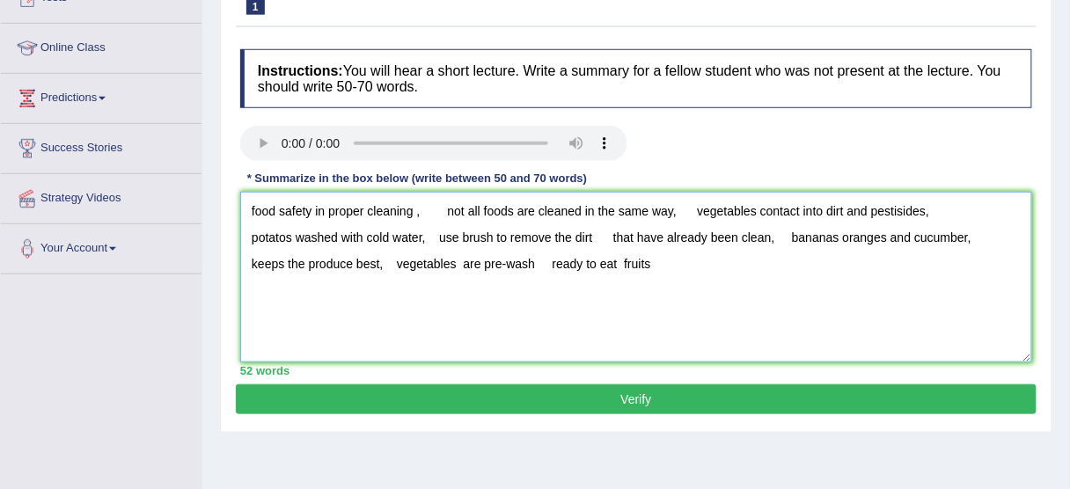
click at [550, 261] on textarea "food safety in proper cleaning , not all foods are cleaned in the same way, veg…" at bounding box center [636, 277] width 792 height 171
click at [536, 259] on textarea "food safety in proper cleaning , not all foods are cleaned in the same way, veg…" at bounding box center [636, 277] width 792 height 171
click at [668, 255] on textarea "food safety in proper cleaning , not all foods are cleaned in the same way, veg…" at bounding box center [636, 277] width 792 height 171
paste textarea "The speaker provided a comprehensive overview of [main topic], highlighting sev…"
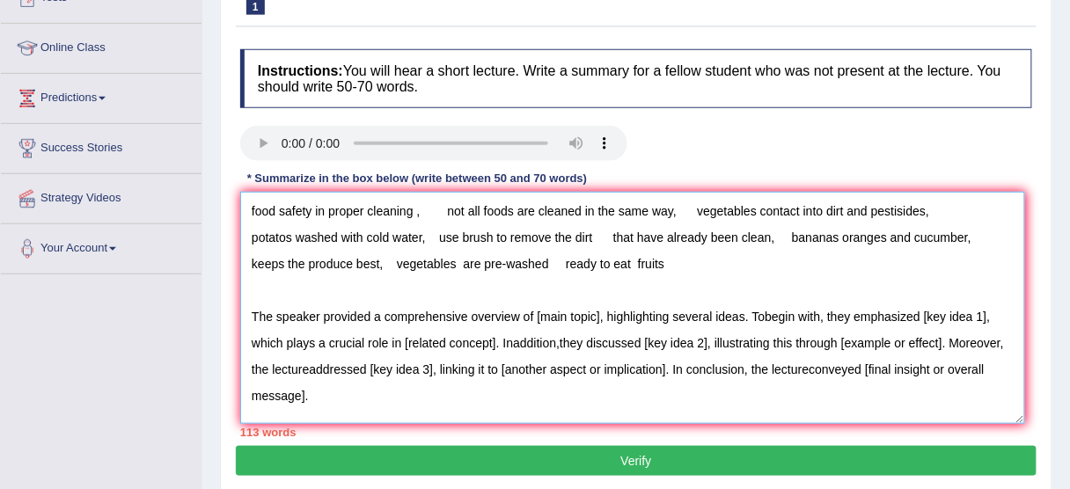
scroll to position [0, 0]
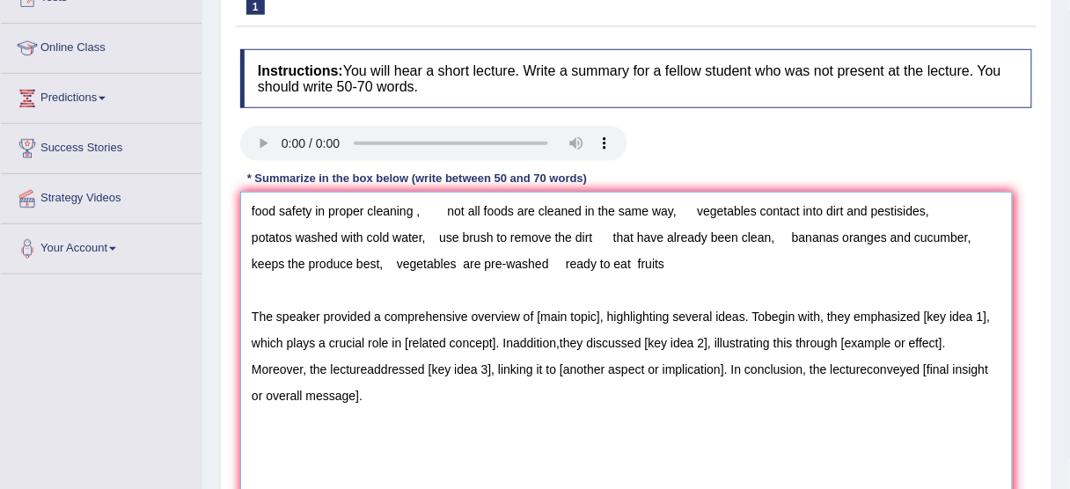
drag, startPoint x: 1027, startPoint y: 355, endPoint x: 1007, endPoint y: 522, distance: 167.5
click at [1007, 275] on html "Toggle navigation Home Practice Questions Speaking Practice Read Aloud Repeat S…" at bounding box center [535, 30] width 1070 height 489
drag, startPoint x: 409, startPoint y: 206, endPoint x: 252, endPoint y: 190, distance: 158.2
click at [252, 192] on textarea "food safety in proper cleaning , not all foods are cleaned in the same way, veg…" at bounding box center [626, 360] width 772 height 336
drag, startPoint x: 535, startPoint y: 310, endPoint x: 600, endPoint y: 319, distance: 65.8
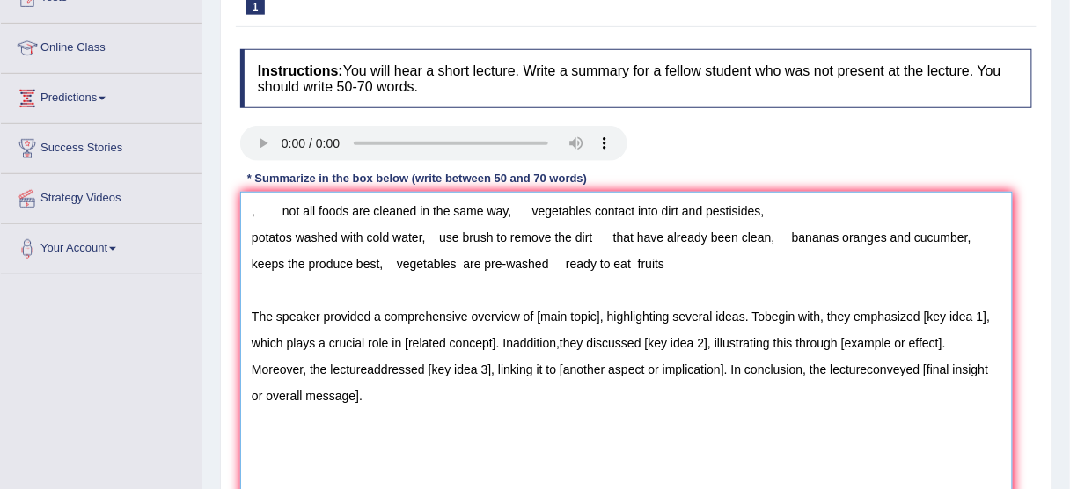
click at [600, 319] on textarea ", not all foods are cleaned in the same way, vegetables contact into dirt and p…" at bounding box center [626, 360] width 772 height 336
paste textarea "food safety in proper cleaning"
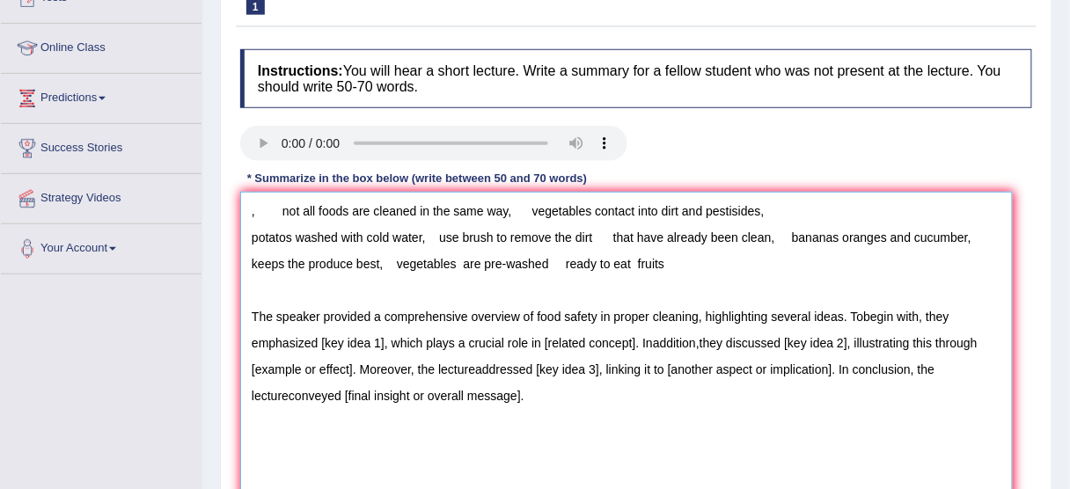
click at [863, 315] on textarea ", not all foods are cleaned in the same way, vegetables contact into dirt and p…" at bounding box center [626, 360] width 772 height 336
drag, startPoint x: 511, startPoint y: 208, endPoint x: 292, endPoint y: 204, distance: 219.1
click at [292, 204] on textarea ", not all foods are cleaned in the same way, vegetables contact into dirt and p…" at bounding box center [626, 360] width 772 height 336
click at [349, 212] on textarea ", not all foods are cleaned in the same way, vegetables contact into dirt and p…" at bounding box center [626, 360] width 772 height 336
drag, startPoint x: 536, startPoint y: 204, endPoint x: 764, endPoint y: 215, distance: 228.9
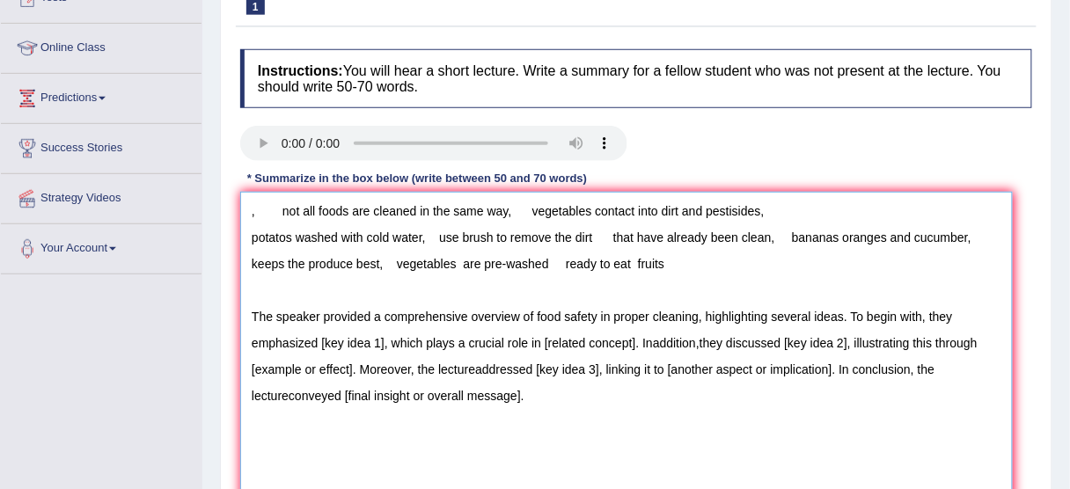
click at [764, 215] on textarea ", not all foods are cleaned in the same way, vegetables contact into dirt and p…" at bounding box center [626, 360] width 772 height 336
drag, startPoint x: 315, startPoint y: 337, endPoint x: 236, endPoint y: 340, distance: 79.2
click at [236, 340] on div "Instructions: You will hear a short lecture. Write a summary for a fellow stude…" at bounding box center [636, 294] width 800 height 509
click at [654, 338] on textarea ", not all foods are cleaned in the same way, vegetables contact into dirt and p…" at bounding box center [626, 360] width 772 height 336
drag, startPoint x: 784, startPoint y: 337, endPoint x: 848, endPoint y: 341, distance: 64.4
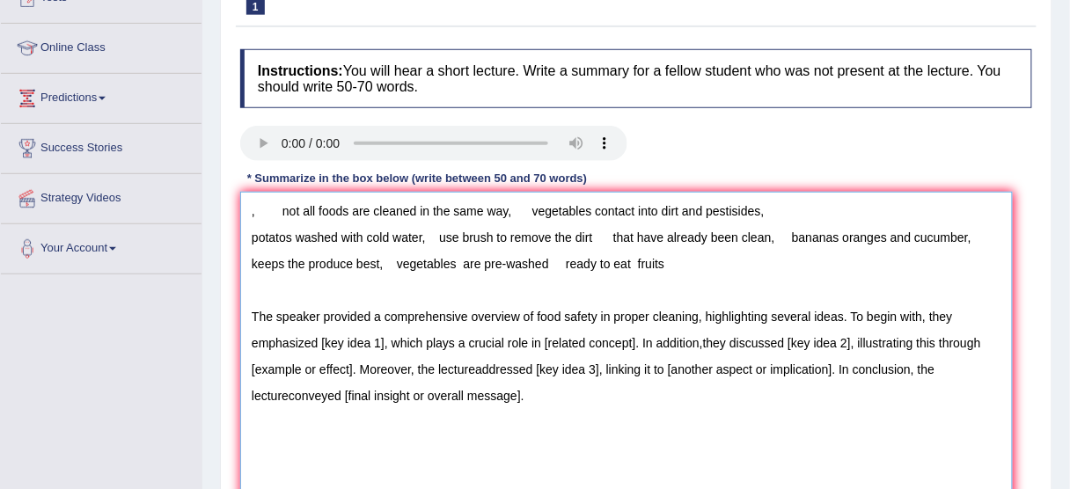
click at [848, 341] on textarea ", not all foods are cleaned in the same way, vegetables contact into dirt and p…" at bounding box center [626, 360] width 772 height 336
click at [471, 365] on textarea ", not all foods are cleaned in the same way, vegetables contact into dirt and p…" at bounding box center [626, 360] width 772 height 336
drag, startPoint x: 548, startPoint y: 339, endPoint x: 627, endPoint y: 341, distance: 79.2
click at [627, 341] on textarea ", not all foods are cleaned in the same way, vegetables contact into dirt and p…" at bounding box center [626, 360] width 772 height 336
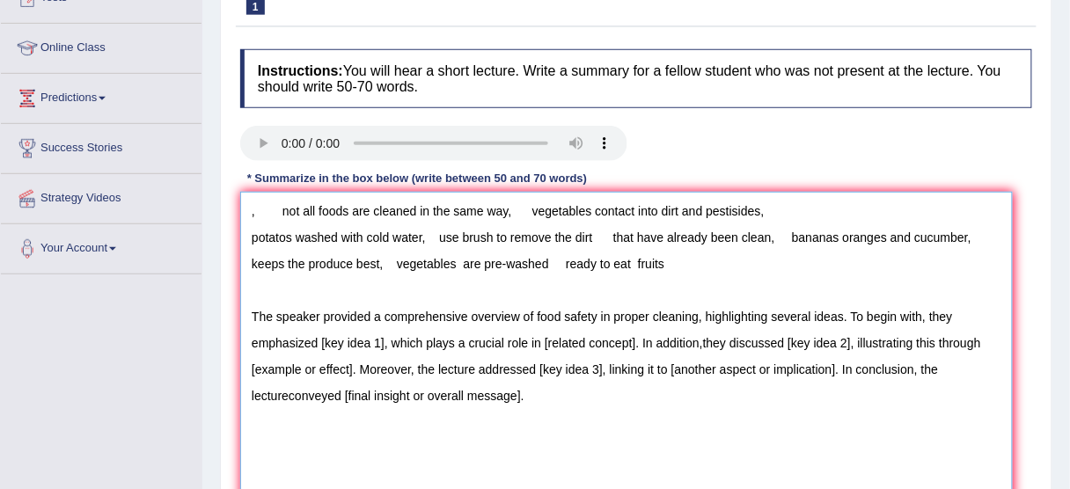
drag, startPoint x: 517, startPoint y: 203, endPoint x: 272, endPoint y: 206, distance: 245.4
click at [272, 206] on textarea ", not all foods are cleaned in the same way, vegetables contact into dirt and p…" at bounding box center [626, 360] width 772 height 336
drag, startPoint x: 319, startPoint y: 335, endPoint x: 383, endPoint y: 341, distance: 63.6
click at [383, 341] on textarea ", vegetables contact into dirt and pestisides, potatos washed with cold water, …" at bounding box center [626, 360] width 772 height 336
paste textarea "not all foods are cleaned in the same way,"
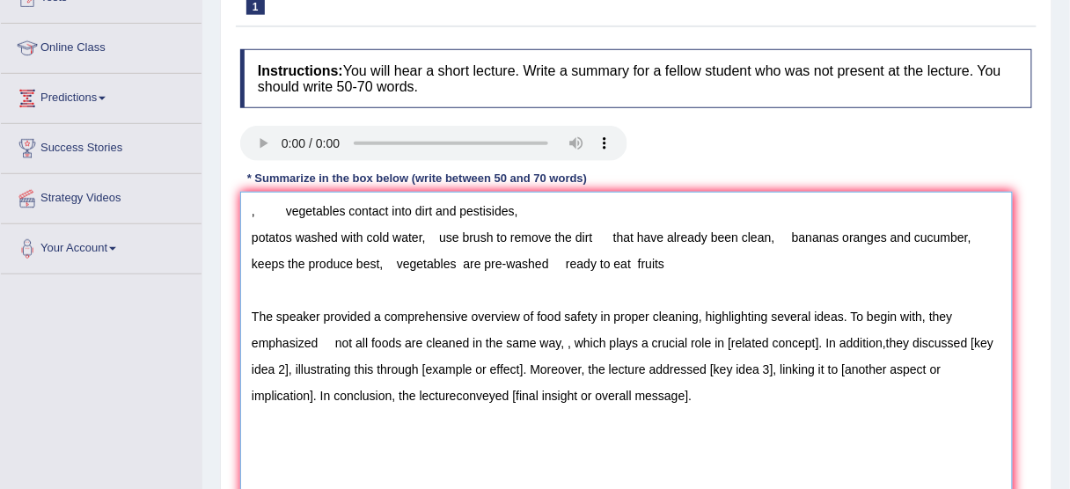
click at [328, 340] on textarea ", vegetables contact into dirt and pestisides, potatos washed with cold water, …" at bounding box center [626, 360] width 772 height 336
click at [347, 343] on textarea ", vegetables contact into dirt and pestisides, potatos washed with cold water, …" at bounding box center [626, 360] width 772 height 336
click at [581, 342] on textarea ", vegetables contact into dirt and pestisides, potatos washed with cold water, …" at bounding box center [626, 360] width 772 height 336
drag, startPoint x: 729, startPoint y: 340, endPoint x: 823, endPoint y: 347, distance: 94.3
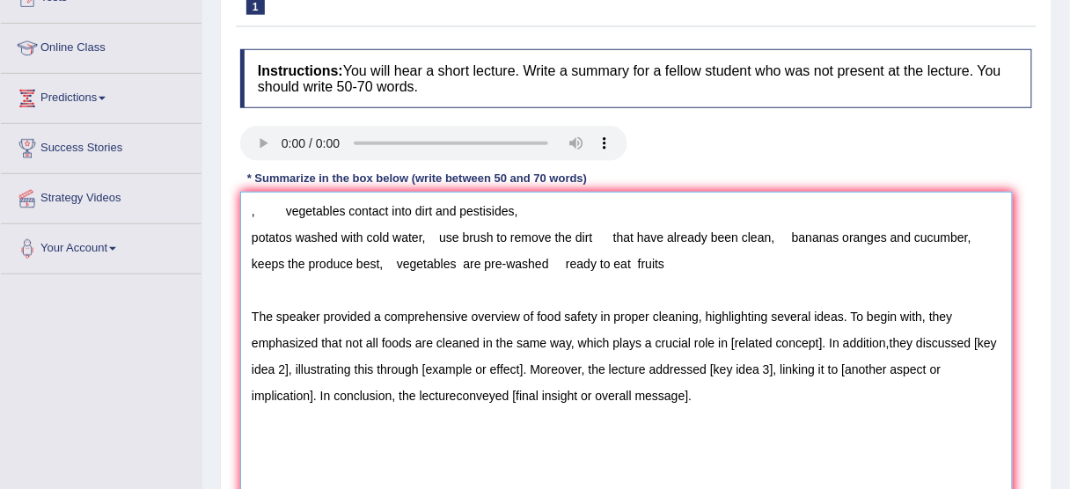
click at [823, 347] on textarea ", vegetables contact into dirt and pestisides, potatos washed with cold water, …" at bounding box center [626, 360] width 772 height 336
drag, startPoint x: 515, startPoint y: 209, endPoint x: 217, endPoint y: 245, distance: 299.5
click at [217, 245] on div "Home Practice Listening: Summarize Spoken Text Washing Food You have already gi…" at bounding box center [635, 226] width 867 height 880
click at [264, 257] on textarea ", vegetables contact into dirt and pestisides, potatos washed with cold water, …" at bounding box center [626, 360] width 772 height 336
drag, startPoint x: 285, startPoint y: 208, endPoint x: 515, endPoint y: 215, distance: 230.5
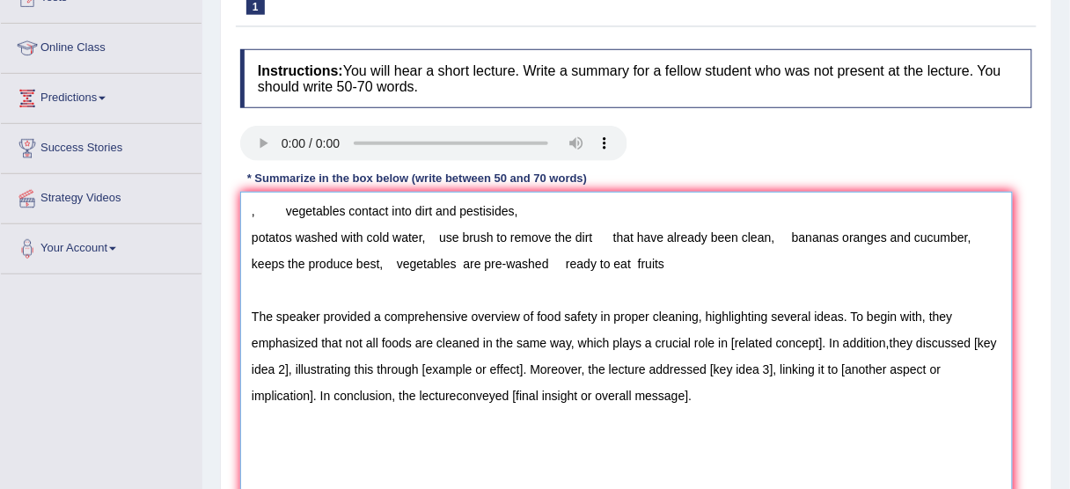
click at [515, 215] on textarea ", vegetables contact into dirt and pestisides, potatos washed with cold water, …" at bounding box center [626, 360] width 772 height 336
drag, startPoint x: 728, startPoint y: 338, endPoint x: 821, endPoint y: 341, distance: 92.4
click at [821, 341] on textarea ", , potatos washed with cold water, use brush to remove the dirt that have alre…" at bounding box center [626, 360] width 772 height 336
paste textarea "vegetables contact into dirt and pestisides"
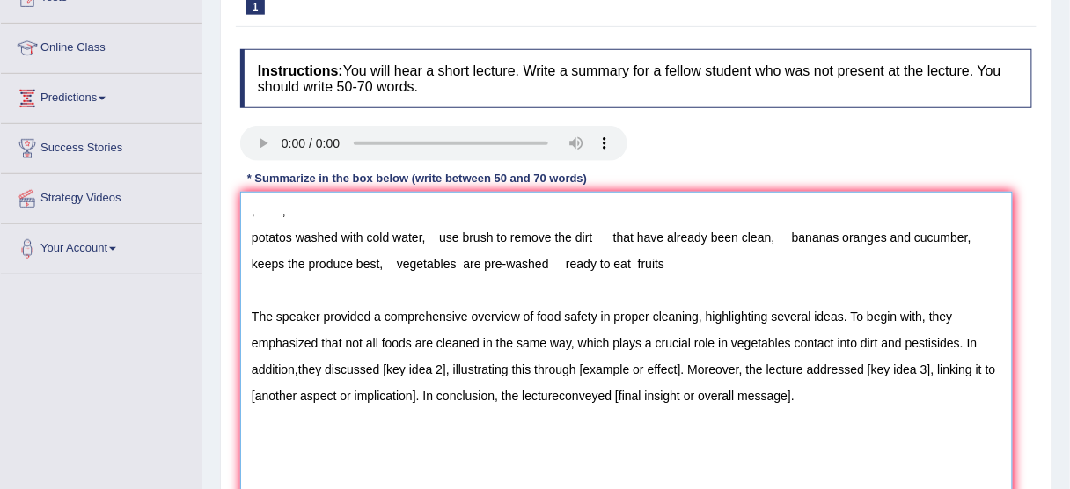
drag, startPoint x: 381, startPoint y: 363, endPoint x: 447, endPoint y: 369, distance: 66.3
click at [447, 369] on textarea ", , potatos washed with cold water, use brush to remove the dirt that have alre…" at bounding box center [626, 360] width 772 height 336
drag, startPoint x: 545, startPoint y: 260, endPoint x: 397, endPoint y: 259, distance: 148.7
click at [397, 259] on textarea ", , potatos washed with cold water, use brush to remove the dirt that have alre…" at bounding box center [626, 360] width 772 height 336
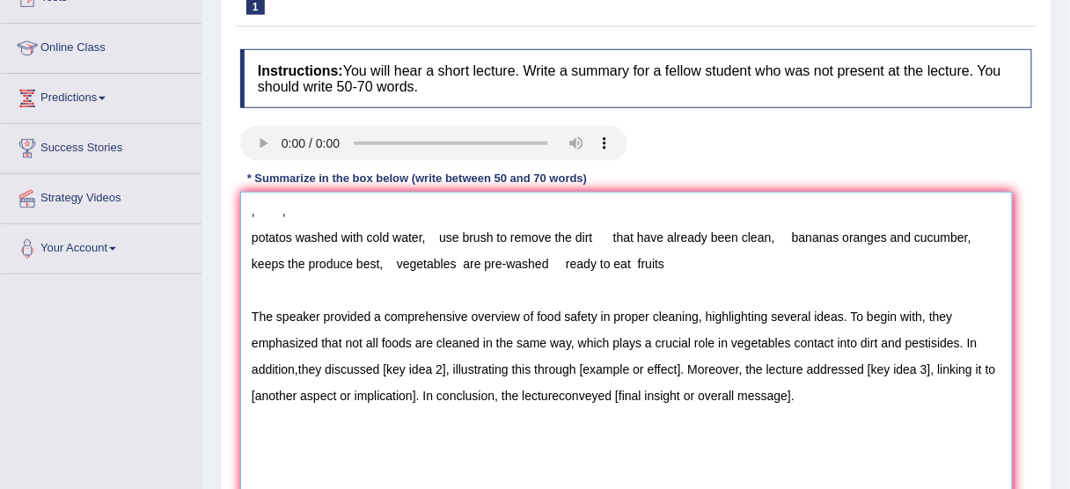
drag, startPoint x: 420, startPoint y: 235, endPoint x: 246, endPoint y: 231, distance: 174.2
click at [246, 231] on textarea ", , potatos washed with cold water, use brush to remove the dirt that have alre…" at bounding box center [626, 360] width 772 height 336
drag, startPoint x: 384, startPoint y: 365, endPoint x: 443, endPoint y: 373, distance: 60.3
click at [443, 373] on textarea ", , , use brush to remove the dirt that have already been clean, bananas orange…" at bounding box center [626, 360] width 772 height 336
paste textarea "potatos washed with cold water"
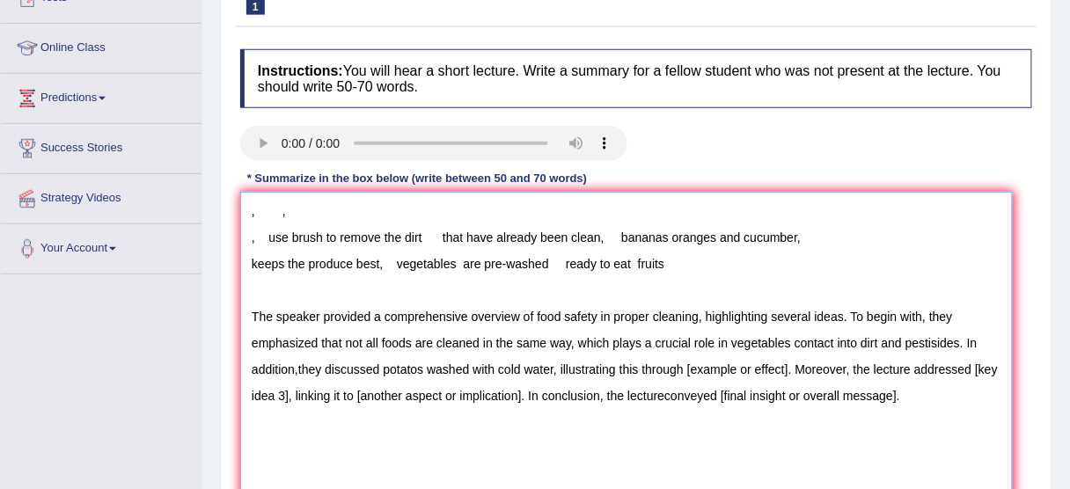
click at [380, 364] on textarea ", , , use brush to remove the dirt that have already been clean, bananas orange…" at bounding box center [626, 360] width 772 height 336
click at [449, 367] on textarea ", , , use brush to remove the dirt that have already been clean, bananas orange…" at bounding box center [626, 360] width 772 height 336
drag, startPoint x: 618, startPoint y: 231, endPoint x: 796, endPoint y: 230, distance: 177.7
click at [796, 230] on textarea ", , , use brush to remove the dirt that have already been clean, bananas orange…" at bounding box center [626, 360] width 772 height 336
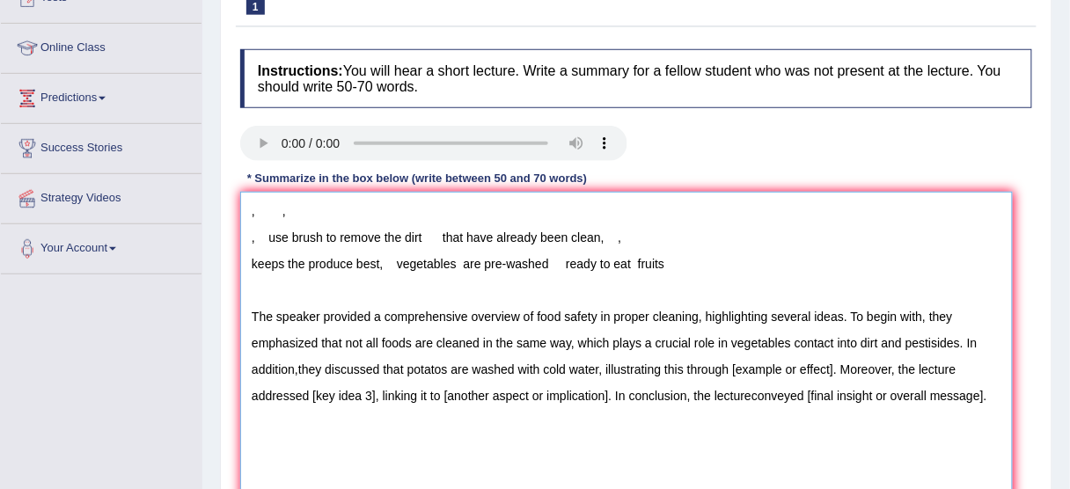
drag, startPoint x: 730, startPoint y: 363, endPoint x: 763, endPoint y: 363, distance: 32.5
click at [763, 363] on textarea ", , , use brush to remove the dirt that have already been clean, , keeps the pr…" at bounding box center [626, 360] width 772 height 336
click at [728, 367] on textarea ", , , use brush to remove the dirt that have already been clean, , keeps the pr…" at bounding box center [626, 360] width 772 height 336
drag, startPoint x: 728, startPoint y: 367, endPoint x: 834, endPoint y: 373, distance: 105.7
click at [834, 373] on textarea ", , , use brush to remove the dirt that have already been clean, , keeps the pr…" at bounding box center [626, 360] width 772 height 336
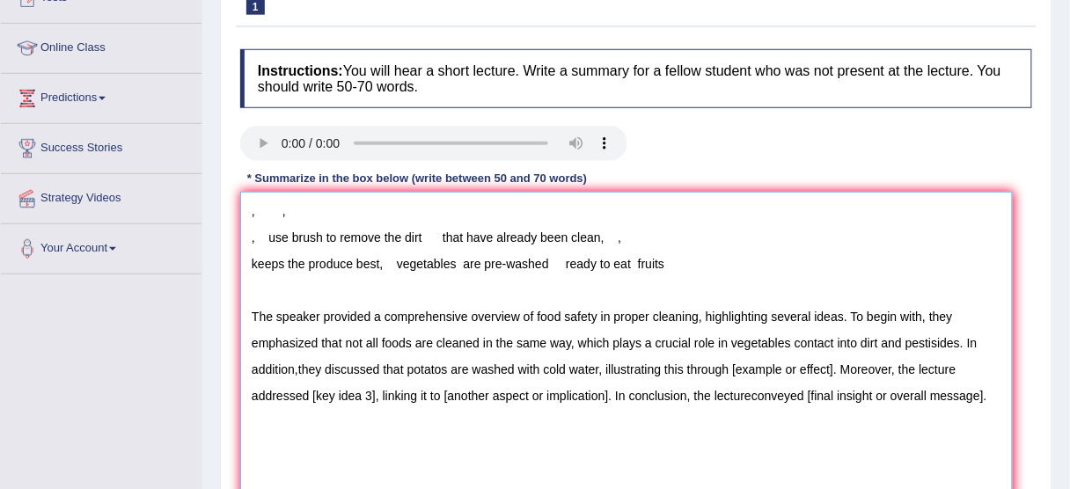
paste textarea "bananas oranges and cucumber"
click at [779, 364] on textarea ", , , use brush to remove the dirt that have already been clean, , keeps the pr…" at bounding box center [626, 360] width 772 height 336
click at [910, 364] on textarea ", , , use brush to remove the dirt that have already been clean, , keeps the pr…" at bounding box center [626, 360] width 772 height 336
drag, startPoint x: 354, startPoint y: 391, endPoint x: 376, endPoint y: 393, distance: 22.9
click at [376, 393] on textarea ", , , use brush to remove the dirt that have already been clean, , keeps the pr…" at bounding box center [626, 360] width 772 height 336
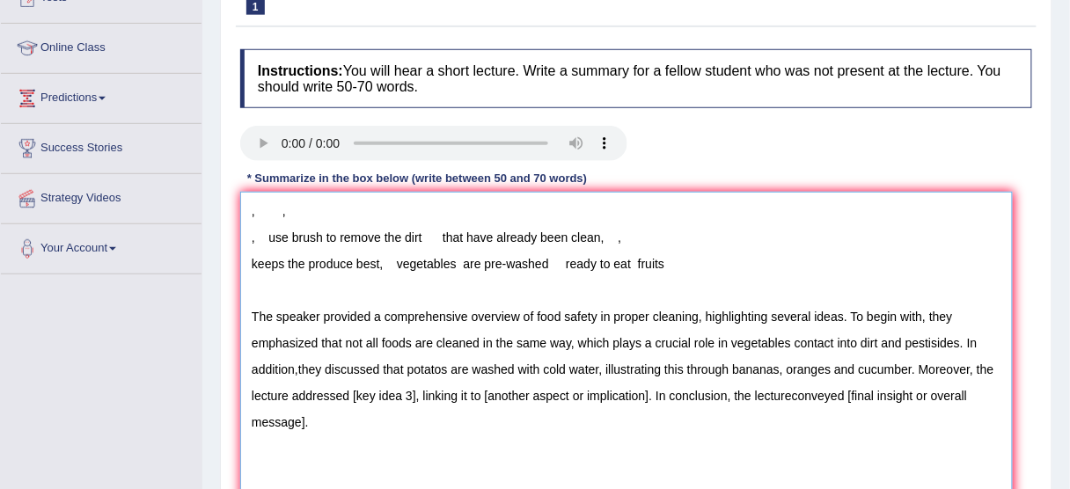
drag, startPoint x: 413, startPoint y: 391, endPoint x: 348, endPoint y: 392, distance: 65.1
click at [348, 392] on textarea ", , , use brush to remove the dirt that have already been clean, , keeps the pr…" at bounding box center [626, 360] width 772 height 336
drag, startPoint x: 395, startPoint y: 259, endPoint x: 549, endPoint y: 267, distance: 154.1
click at [549, 267] on textarea ", , , use brush to remove the dirt that have already been clean, , keeps the pr…" at bounding box center [626, 360] width 772 height 336
drag, startPoint x: 350, startPoint y: 391, endPoint x: 415, endPoint y: 393, distance: 65.1
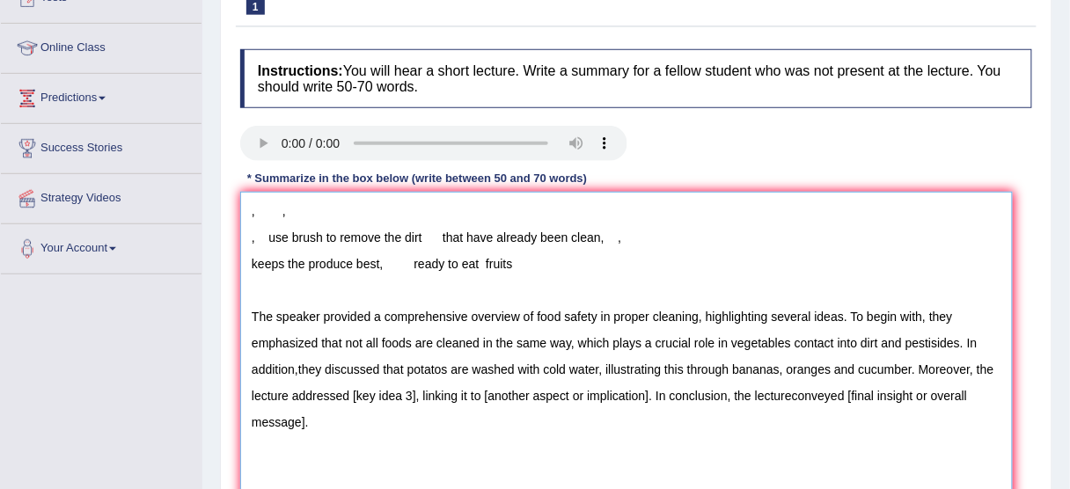
click at [415, 393] on textarea ", , , use brush to remove the dirt that have already been clean, , keeps the pr…" at bounding box center [626, 360] width 772 height 336
paste textarea "vegetables are pre-washed"
click at [347, 390] on textarea ", , , use brush to remove the dirt that have already been clean, , keeps the pr…" at bounding box center [626, 360] width 772 height 336
drag, startPoint x: 596, startPoint y: 391, endPoint x: 761, endPoint y: 404, distance: 165.0
click at [761, 404] on textarea ", , , use brush to remove the dirt that have already been clean, , keeps the pr…" at bounding box center [626, 360] width 772 height 336
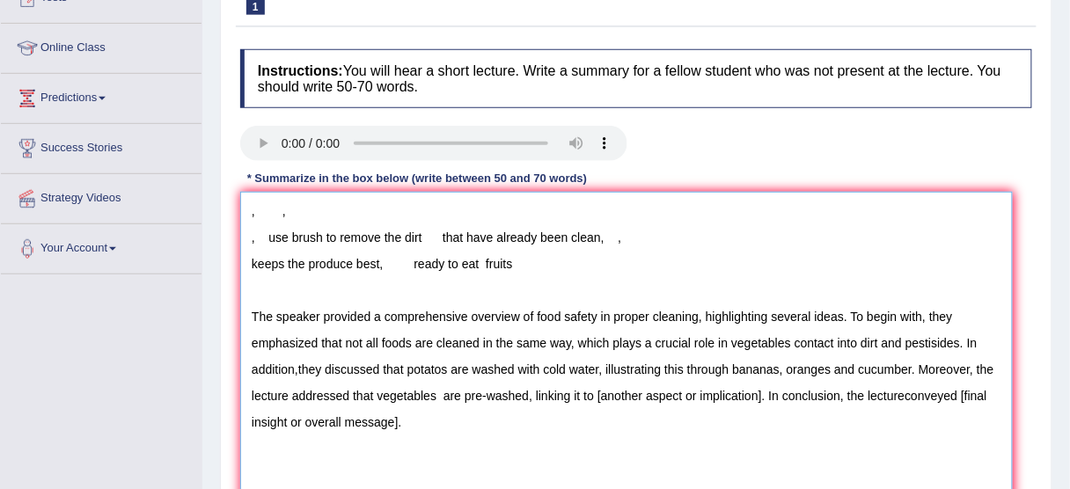
drag, startPoint x: 411, startPoint y: 260, endPoint x: 537, endPoint y: 254, distance: 126.8
click at [537, 254] on textarea ", , , use brush to remove the dirt that have already been clean, , keeps the pr…" at bounding box center [626, 360] width 772 height 336
drag, startPoint x: 594, startPoint y: 391, endPoint x: 760, endPoint y: 399, distance: 166.4
click at [760, 399] on textarea ", , , use brush to remove the dirt that have already been clean, , keeps the pr…" at bounding box center [626, 360] width 772 height 336
paste textarea "ready to eat fruits"
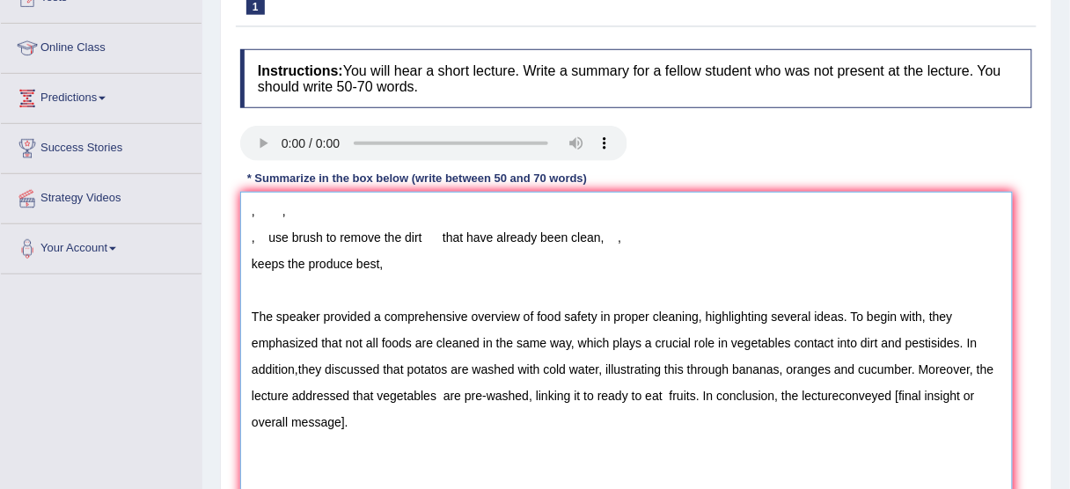
click at [591, 391] on textarea ", , , use brush to remove the dirt that have already been clean, , keeps the pr…" at bounding box center [626, 360] width 772 height 336
drag, startPoint x: 891, startPoint y: 392, endPoint x: 1043, endPoint y: 425, distance: 155.6
click at [1043, 425] on div "Practice Listening: Summarize Spoken Text 1 Washing Food Instructions: You will…" at bounding box center [636, 277] width 832 height 642
drag, startPoint x: 423, startPoint y: 236, endPoint x: 270, endPoint y: 238, distance: 153.1
click at [270, 238] on textarea ", , , use brush to remove the dirt that have already been clean, , keeps the pr…" at bounding box center [626, 360] width 772 height 336
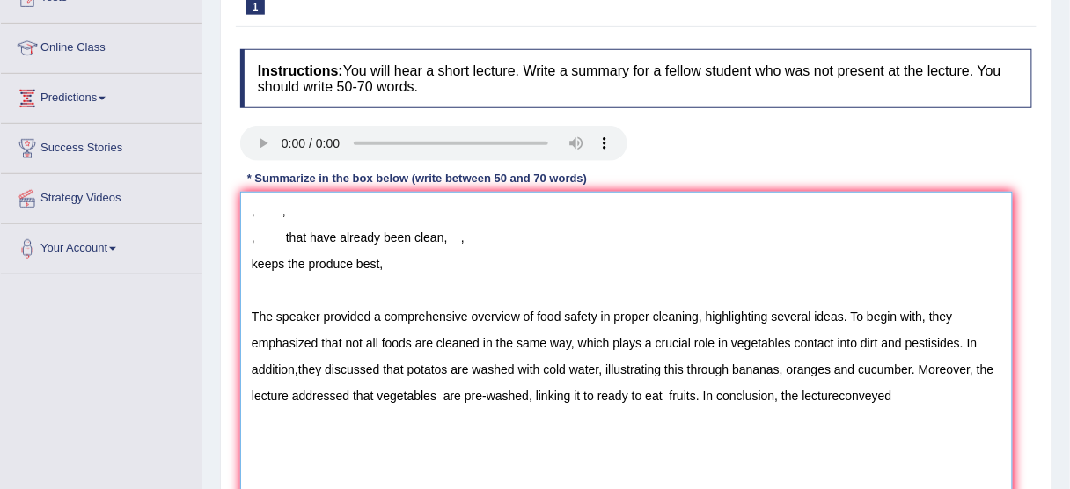
click at [901, 393] on textarea ", , , that have already been clean, , keeps the produce best, The speaker provi…" at bounding box center [626, 360] width 772 height 336
paste textarea "use brush to remove the dirt"
click at [913, 393] on textarea ", , , that have already been clean, , keeps the produce best, The speaker provi…" at bounding box center [626, 360] width 772 height 336
drag, startPoint x: 401, startPoint y: 272, endPoint x: 236, endPoint y: 194, distance: 183.0
click at [236, 194] on div "Instructions: You will hear a short lecture. Write a summary for a fellow stude…" at bounding box center [636, 294] width 800 height 509
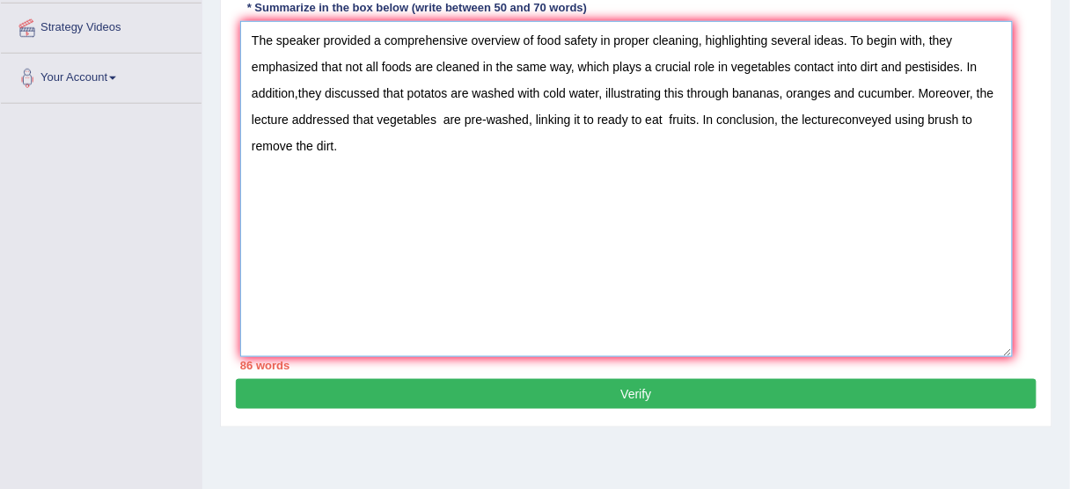
scroll to position [383, 0]
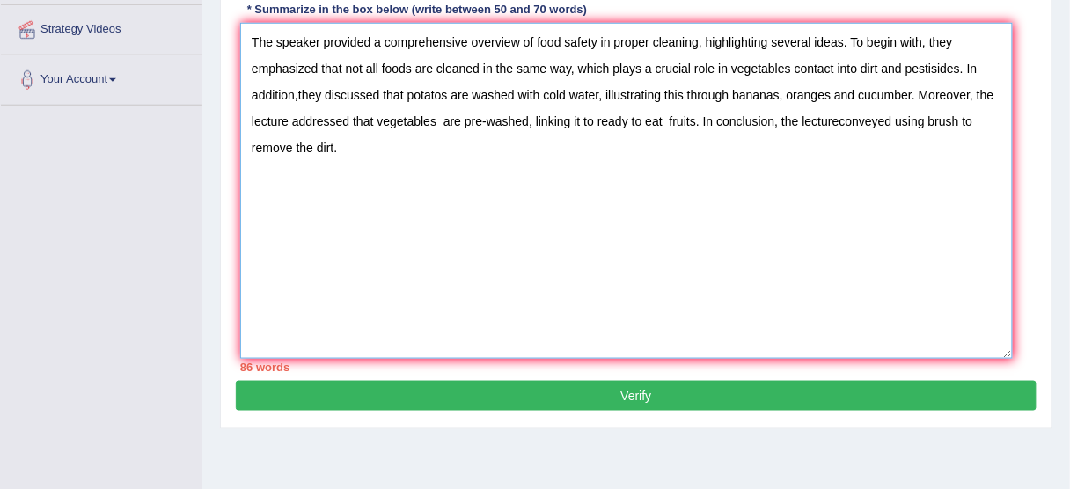
drag, startPoint x: 916, startPoint y: 88, endPoint x: 699, endPoint y: 129, distance: 220.3
click at [699, 129] on textarea "The speaker provided a comprehensive overview of food safety in proper cleaning…" at bounding box center [626, 191] width 772 height 336
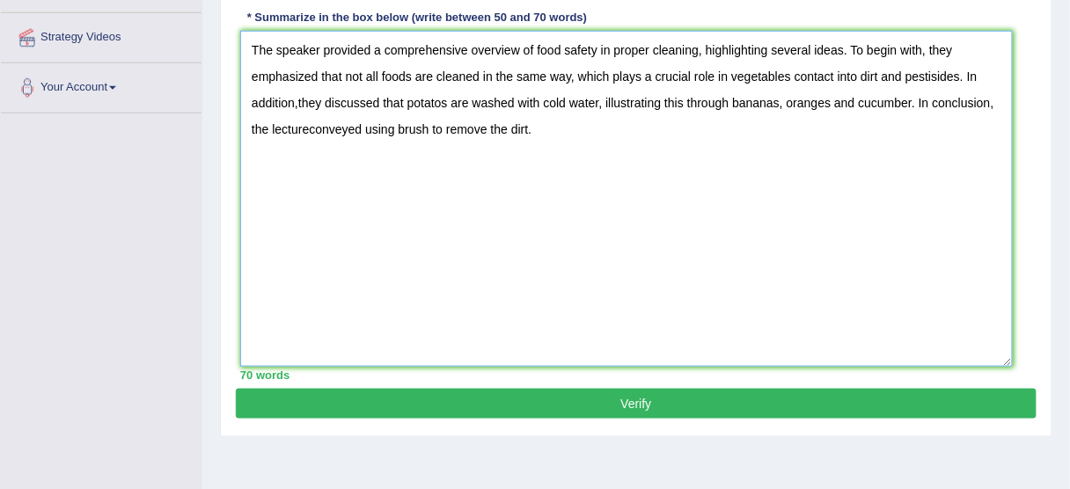
scroll to position [376, 0]
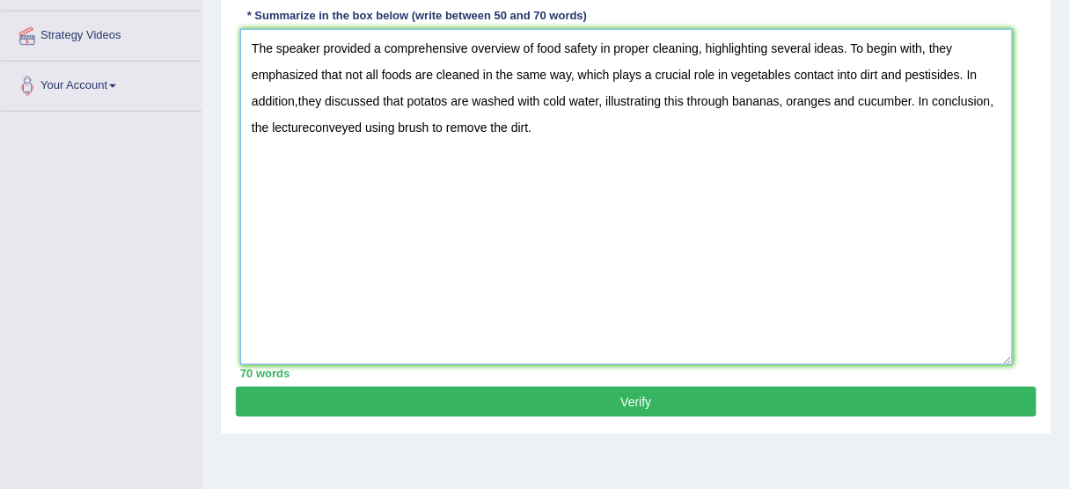
type textarea "The speaker provided a comprehensive overview of food safety in proper cleaning…"
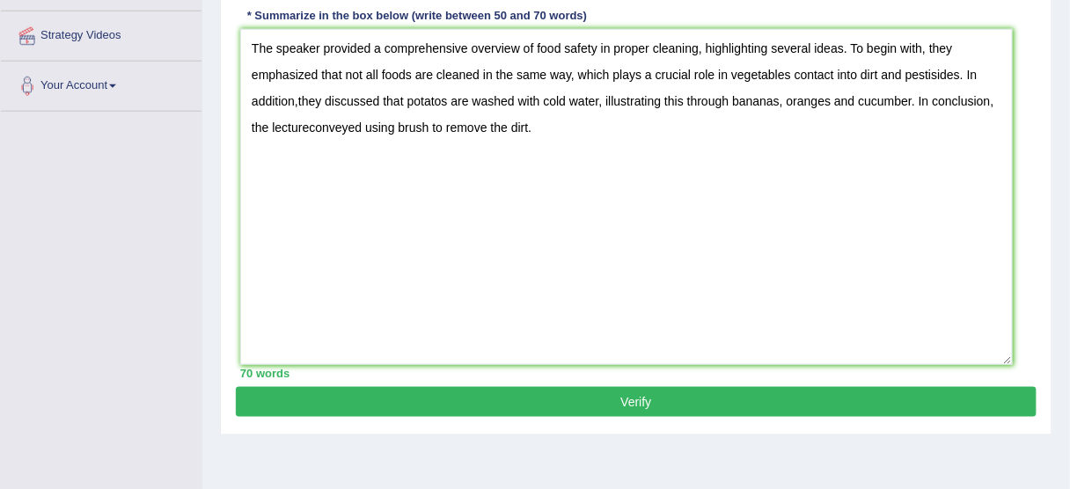
click at [654, 395] on button "Verify" at bounding box center [636, 402] width 800 height 30
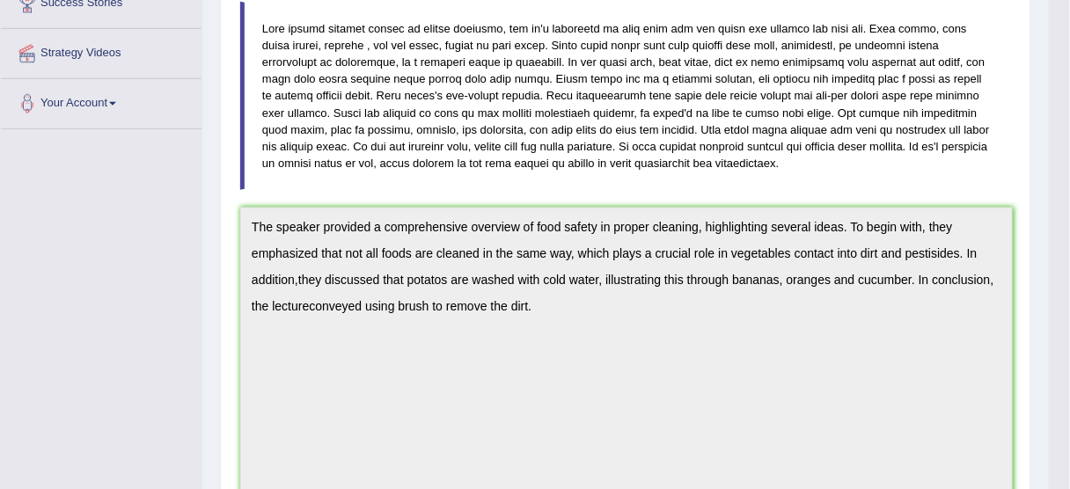
scroll to position [279, 0]
